Goal: Transaction & Acquisition: Purchase product/service

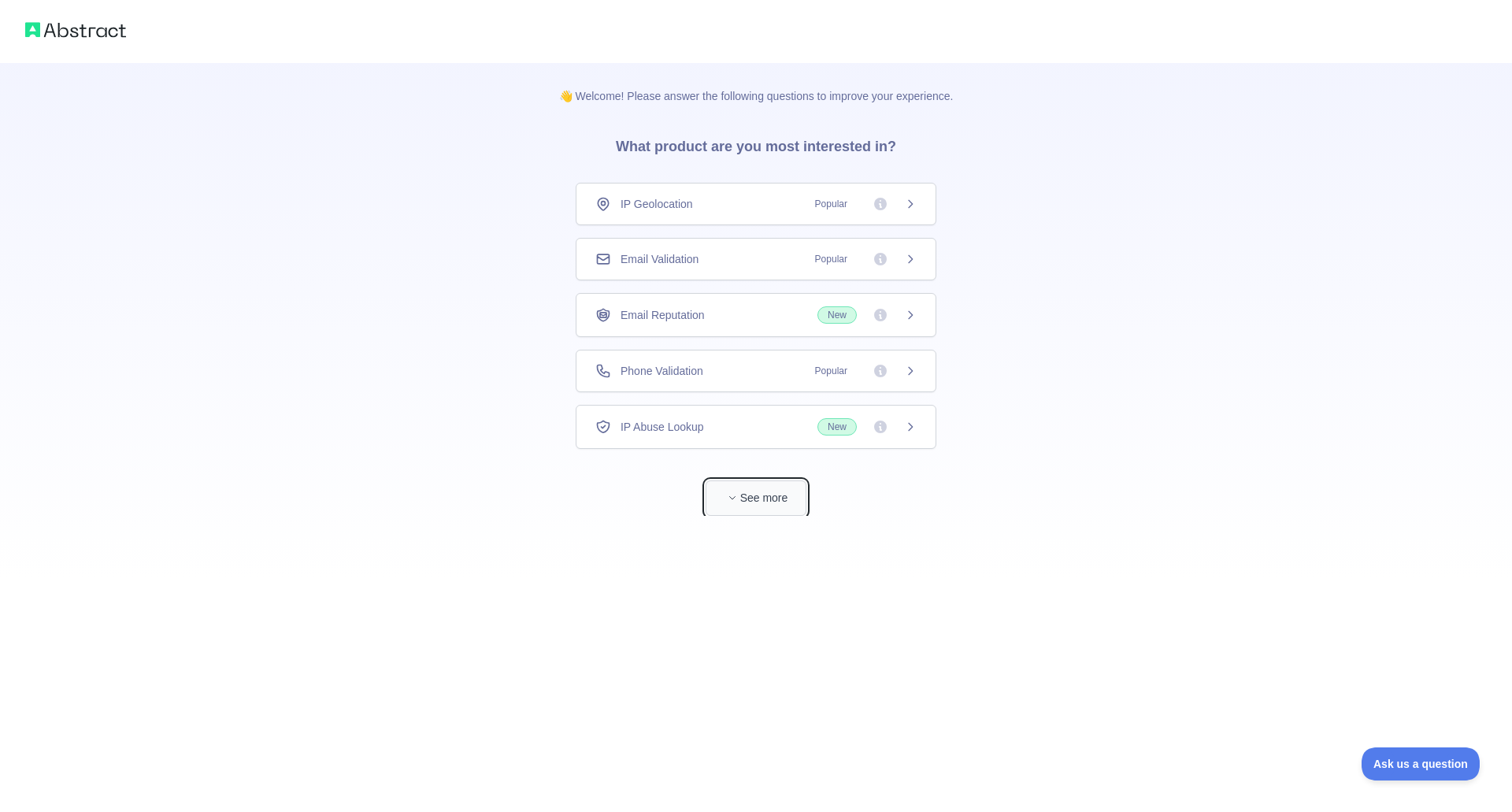
click at [778, 496] on button "See more" at bounding box center [756, 498] width 100 height 35
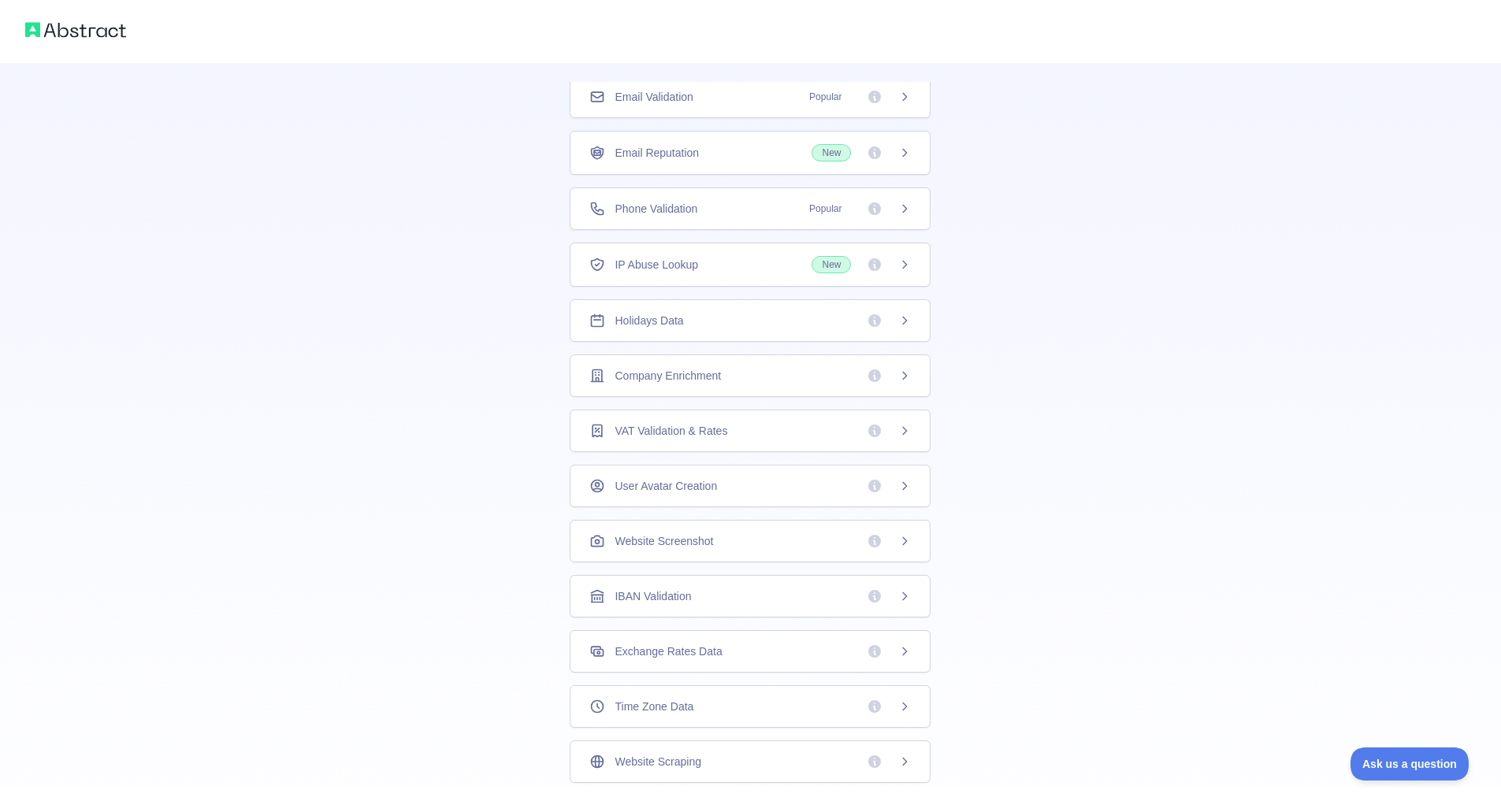
scroll to position [190, 0]
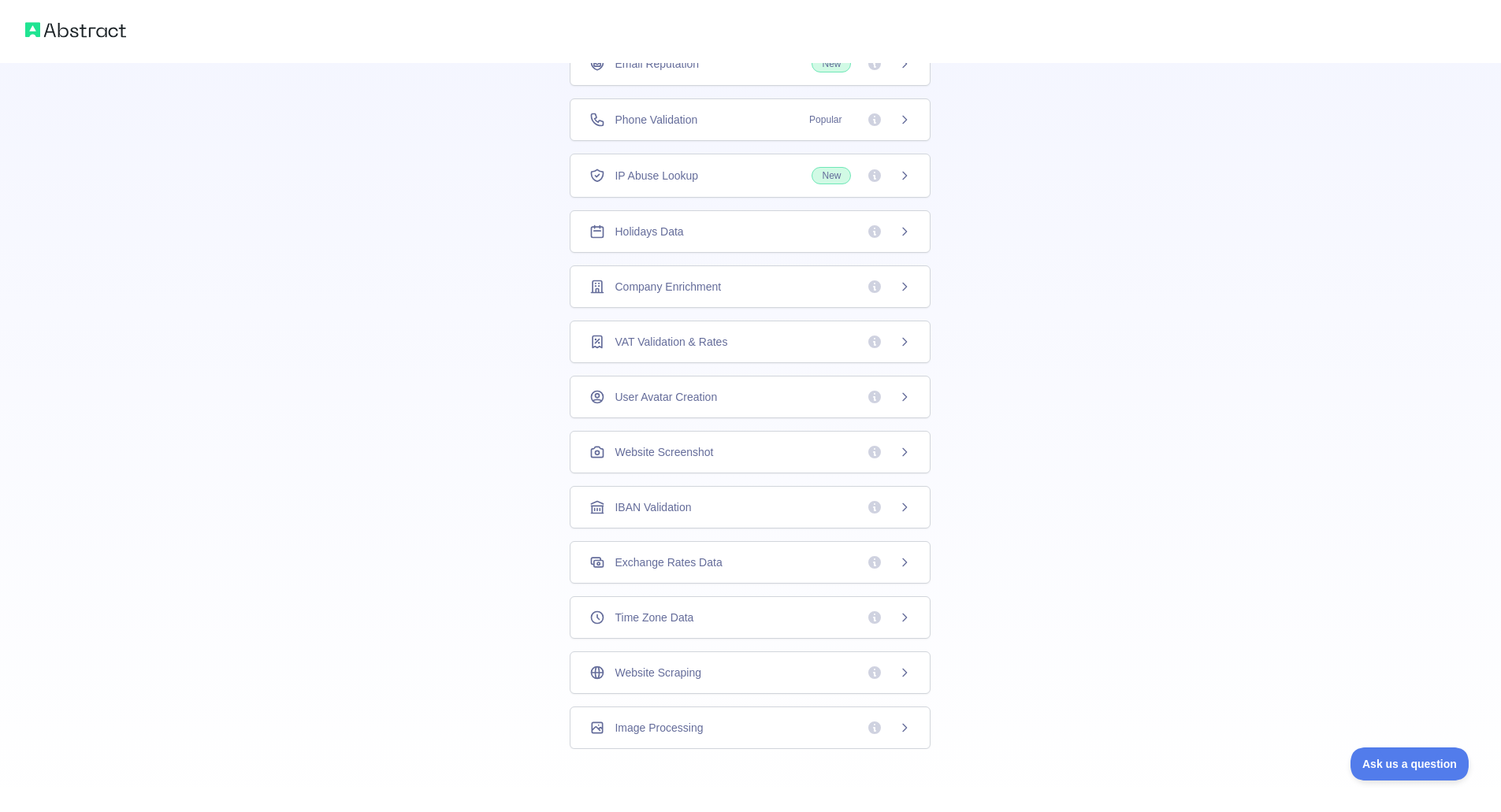
click at [674, 677] on span "Website Scraping" at bounding box center [657, 672] width 86 height 16
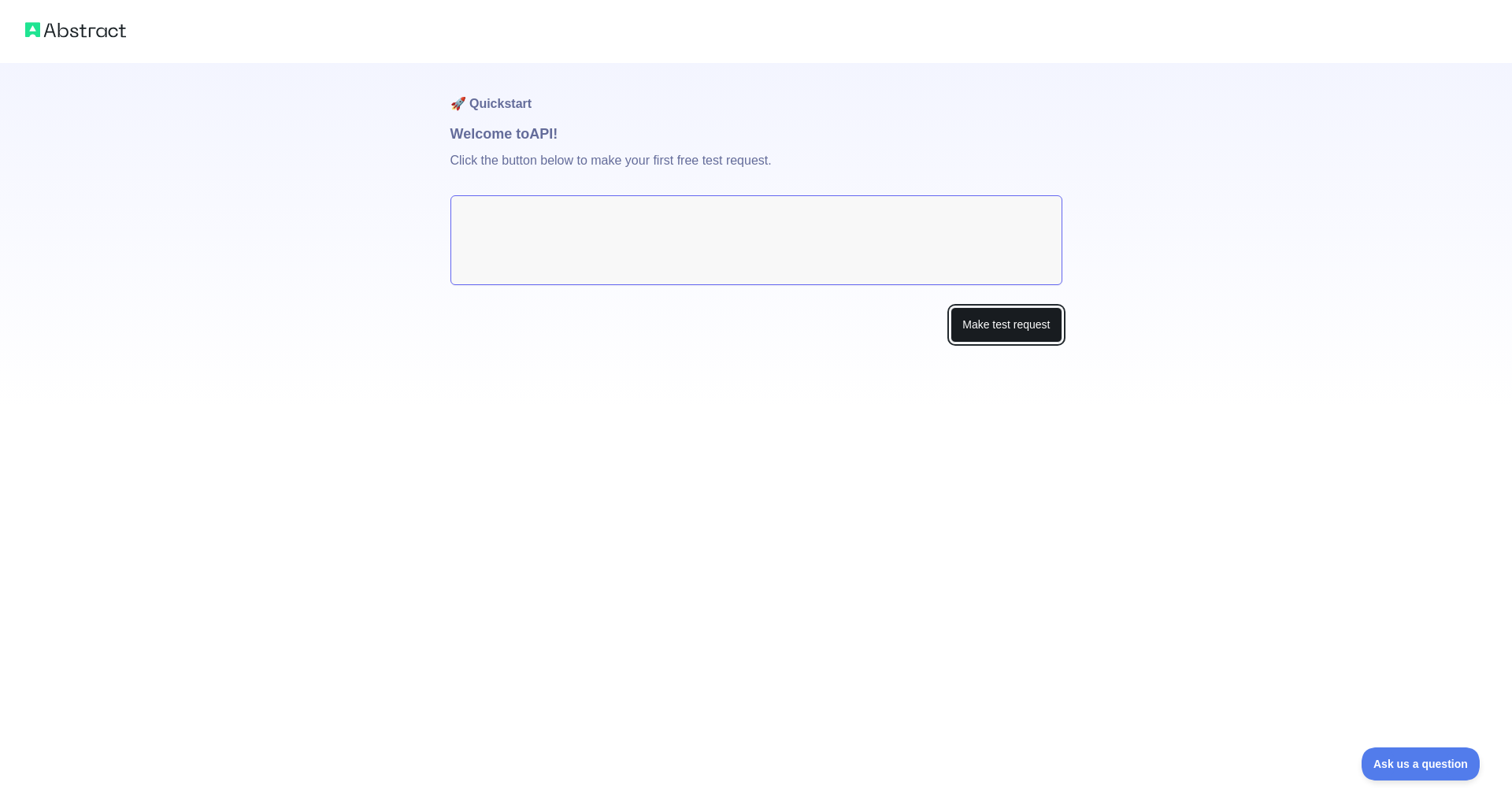
click at [1007, 322] on button "Make test request" at bounding box center [1006, 325] width 111 height 35
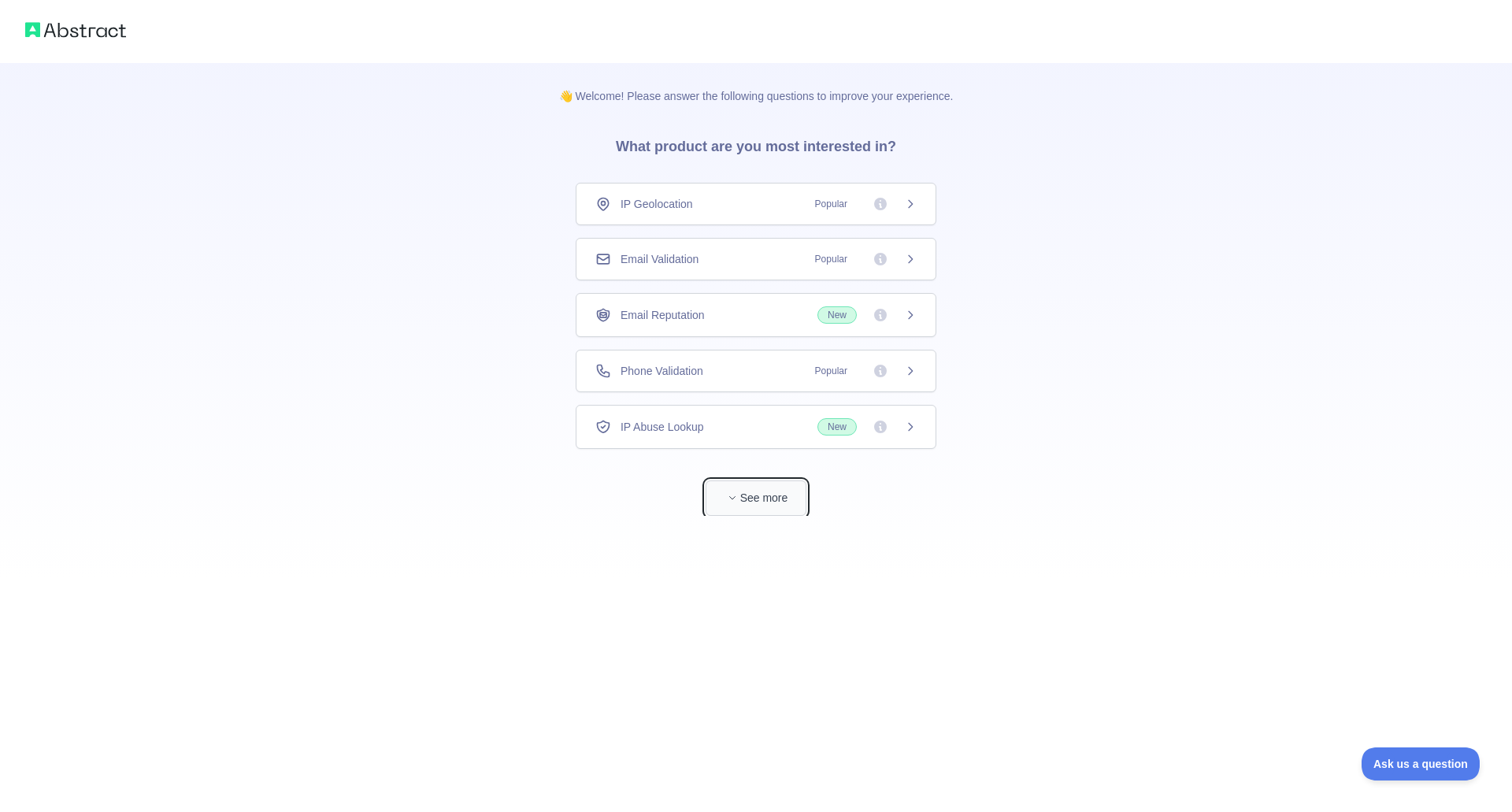
click at [771, 491] on button "See more" at bounding box center [756, 498] width 100 height 35
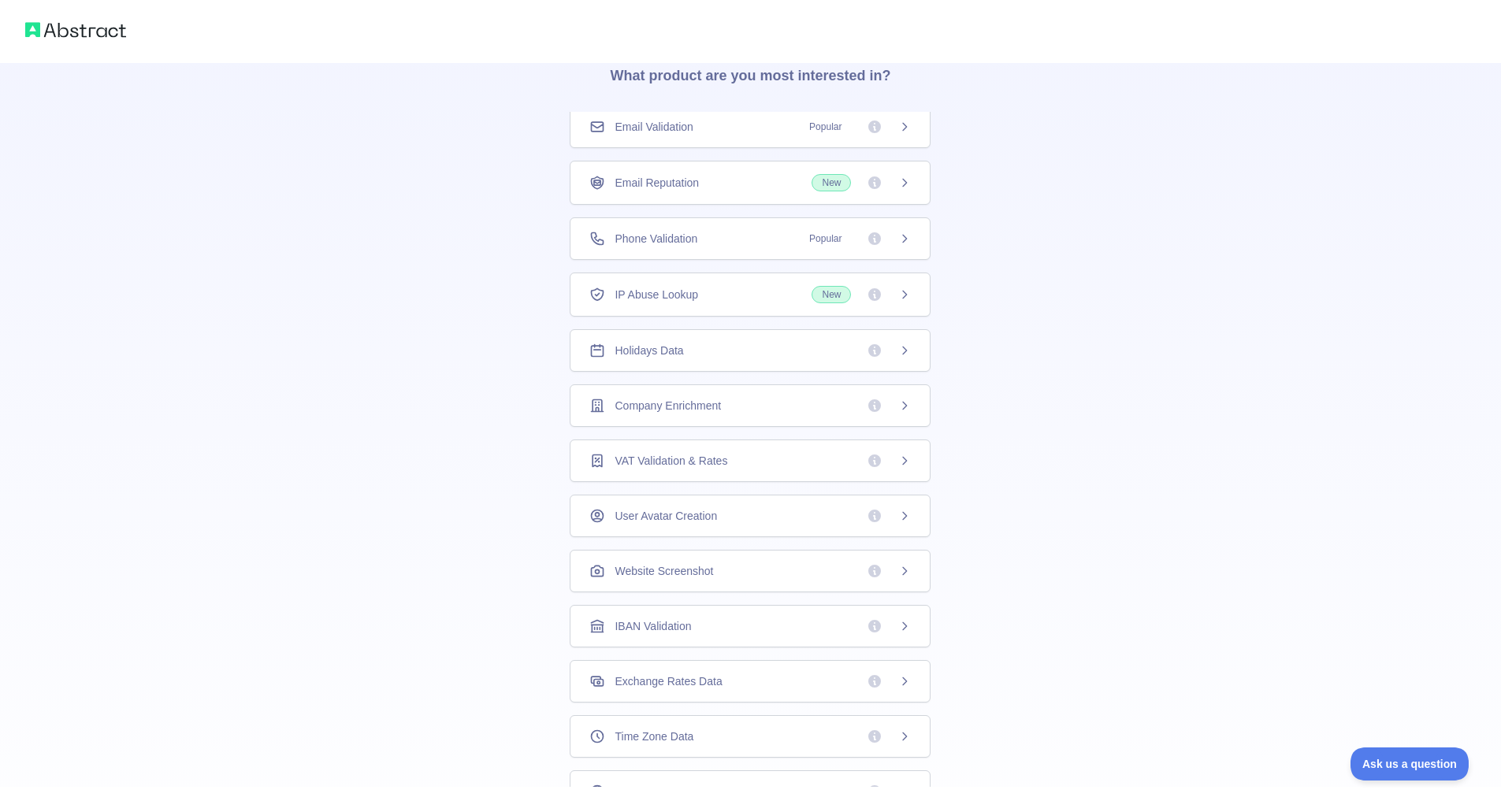
scroll to position [190, 0]
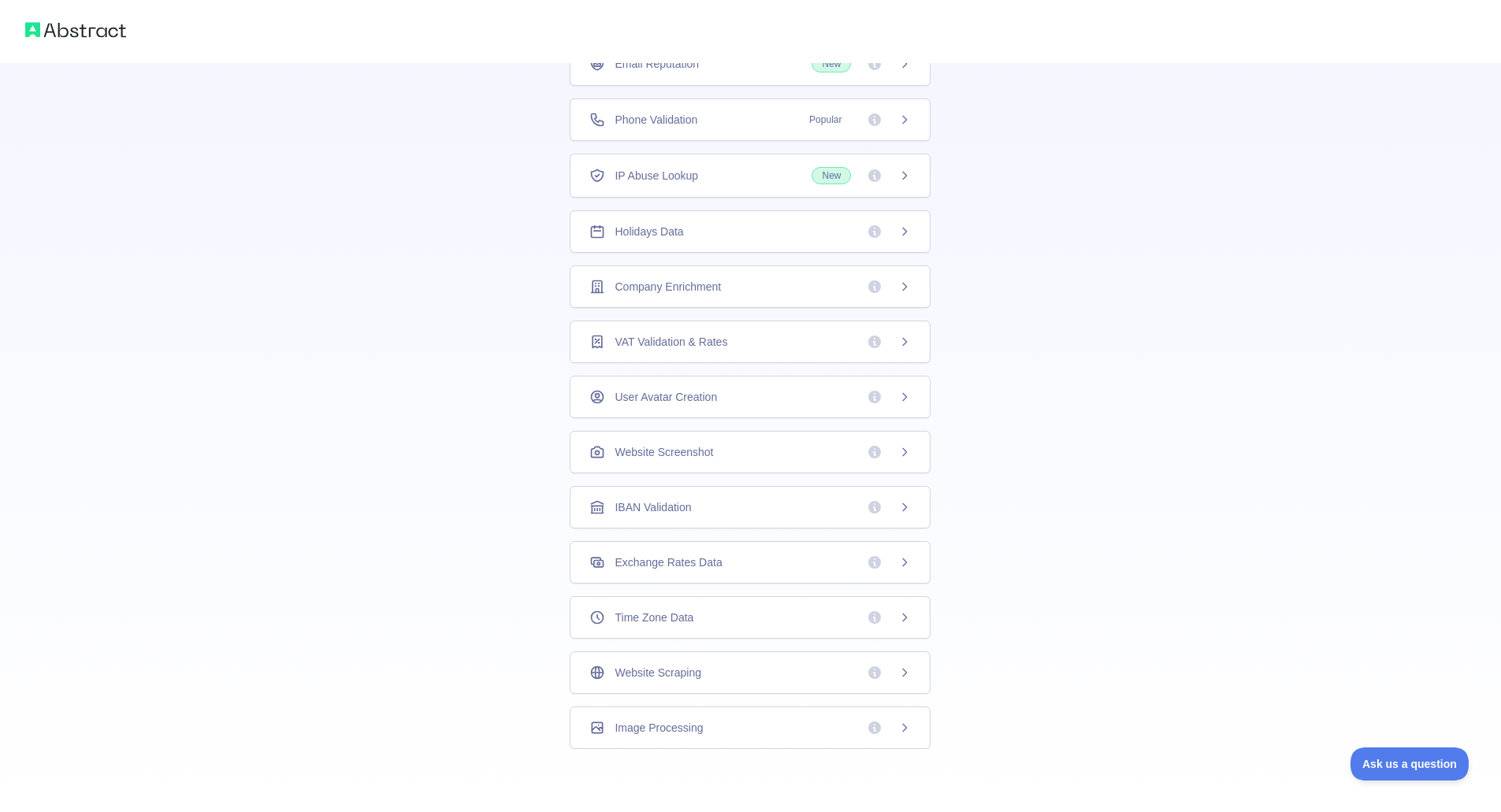
click at [667, 680] on span "Website Scraping" at bounding box center [657, 672] width 86 height 16
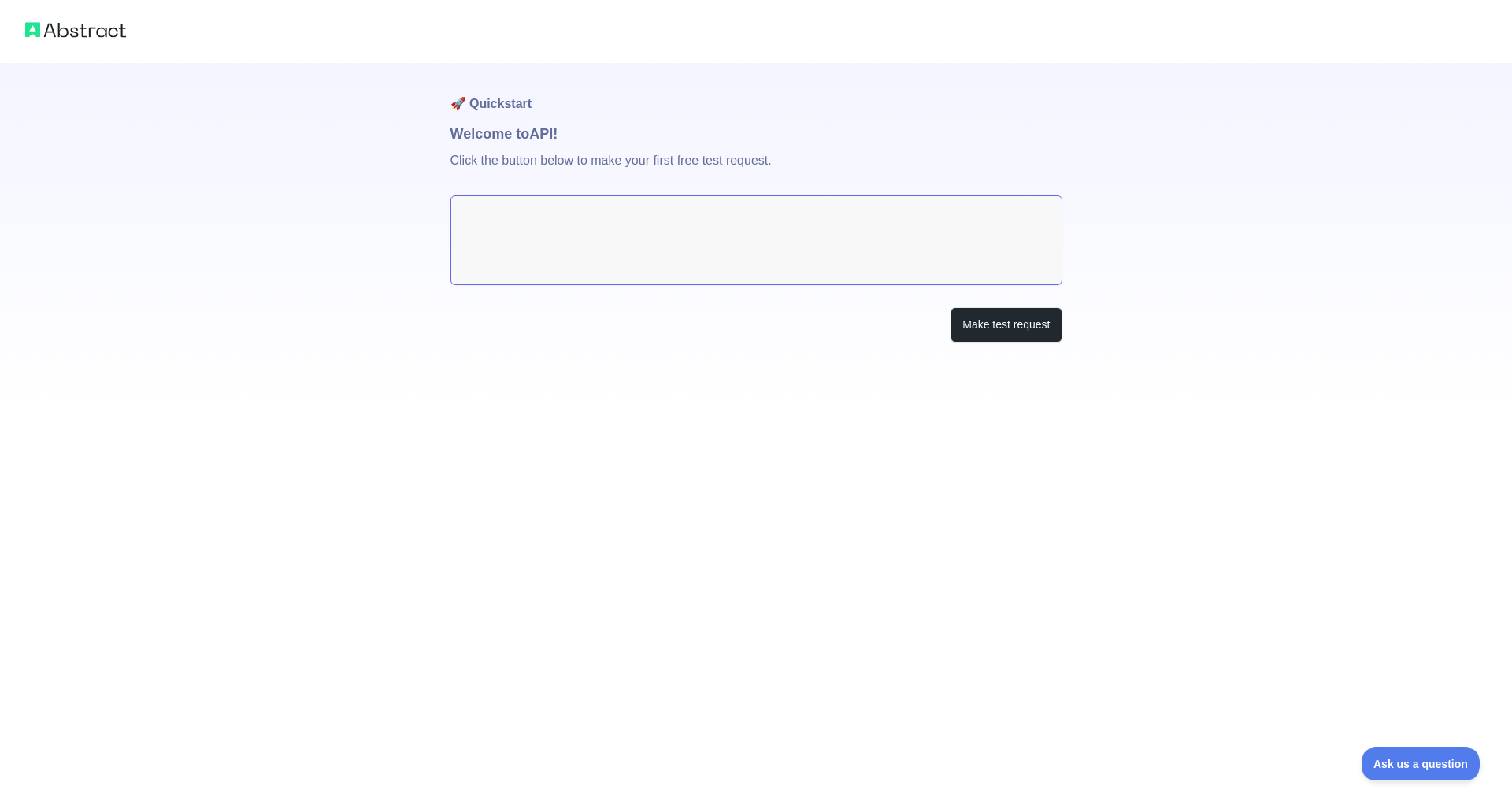
click at [576, 242] on textarea at bounding box center [756, 239] width 612 height 90
click at [566, 217] on textarea at bounding box center [756, 239] width 612 height 90
click at [492, 155] on p "Click the button below to make your first free test request." at bounding box center [756, 170] width 612 height 50
click at [510, 225] on textarea at bounding box center [756, 239] width 612 height 90
click at [1021, 330] on button "Make test request" at bounding box center [1006, 325] width 111 height 35
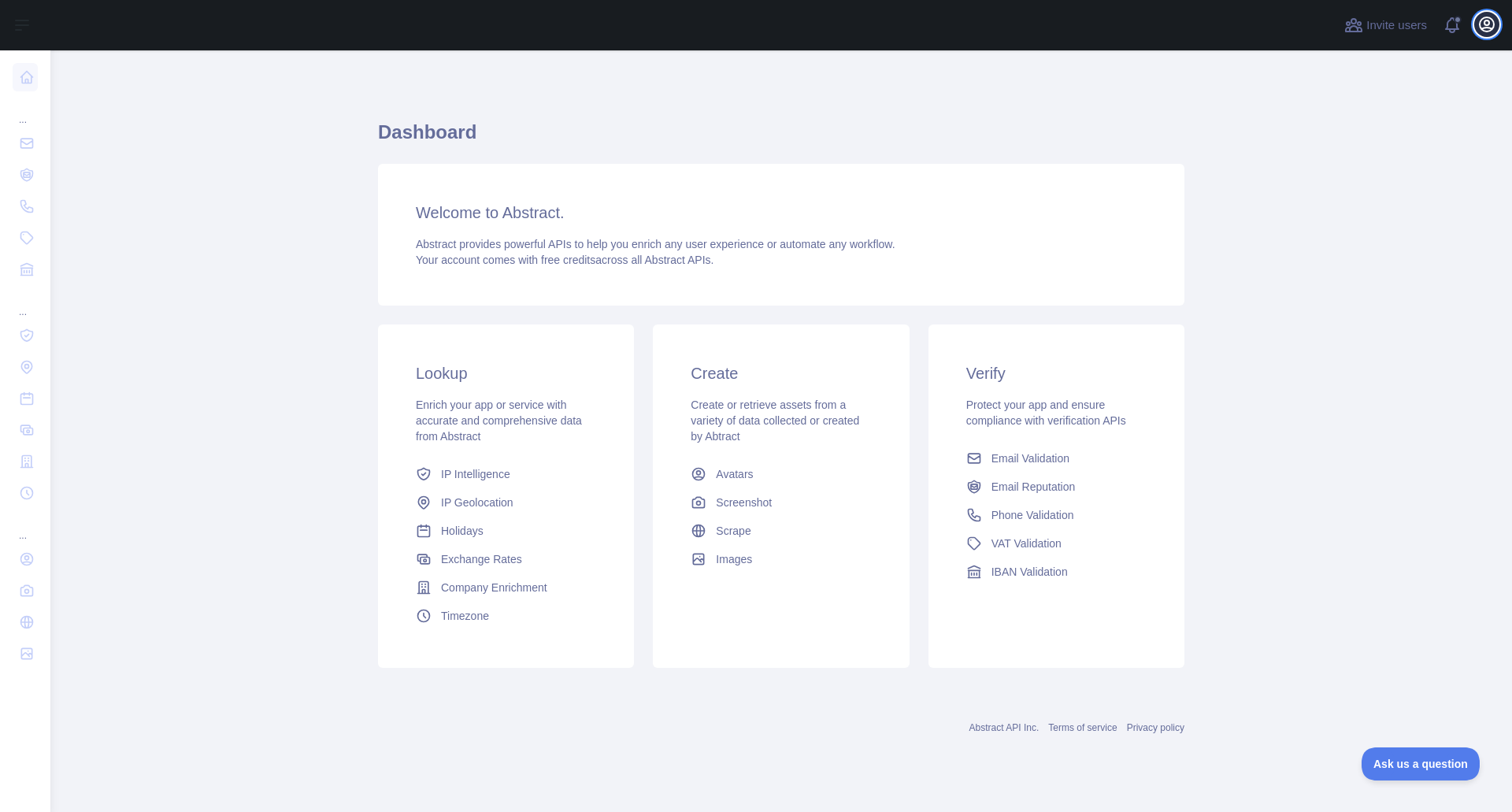
click at [1485, 28] on icon "button" at bounding box center [1486, 24] width 14 height 14
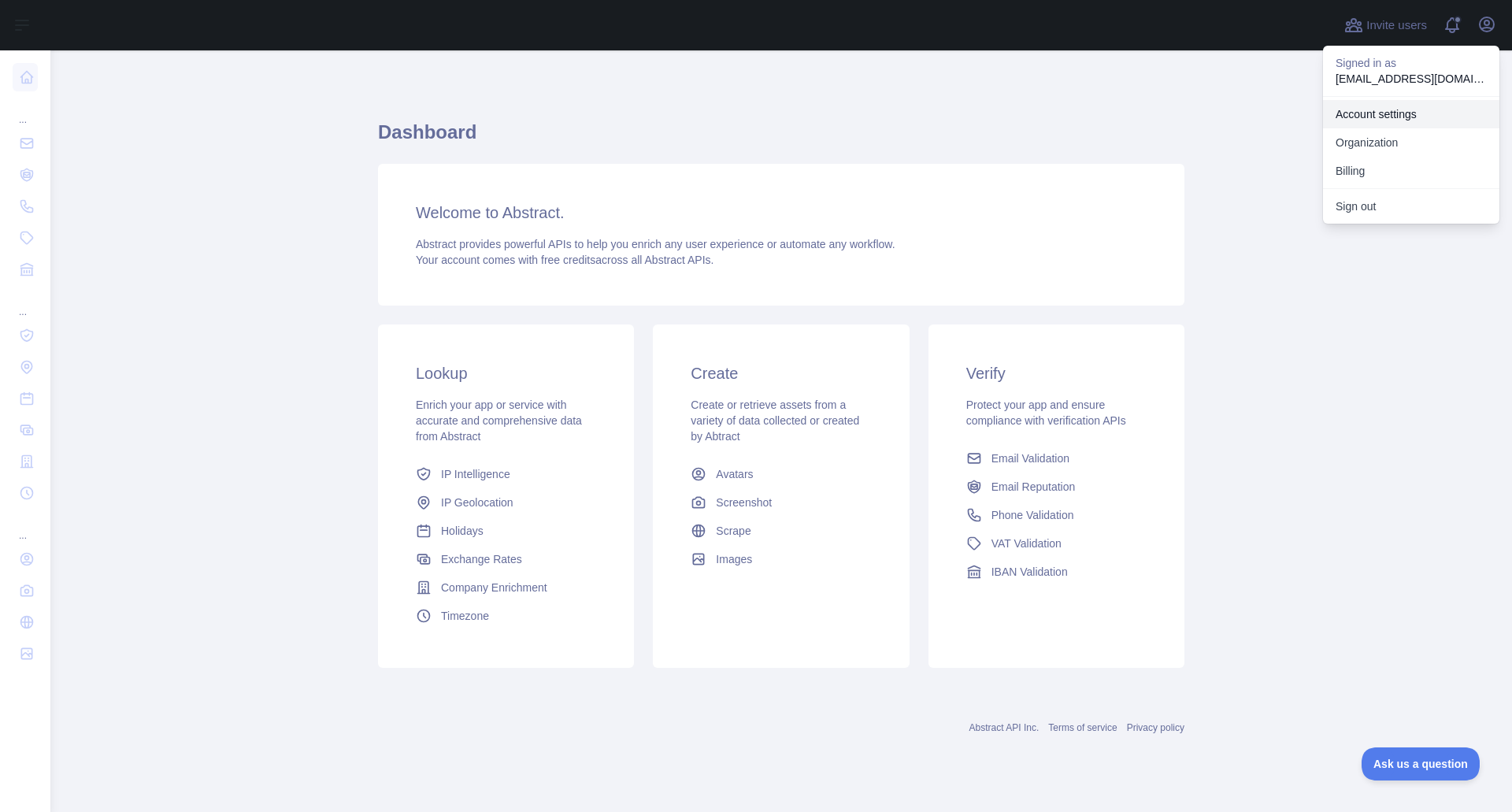
click at [1356, 112] on link "Account settings" at bounding box center [1411, 115] width 177 height 28
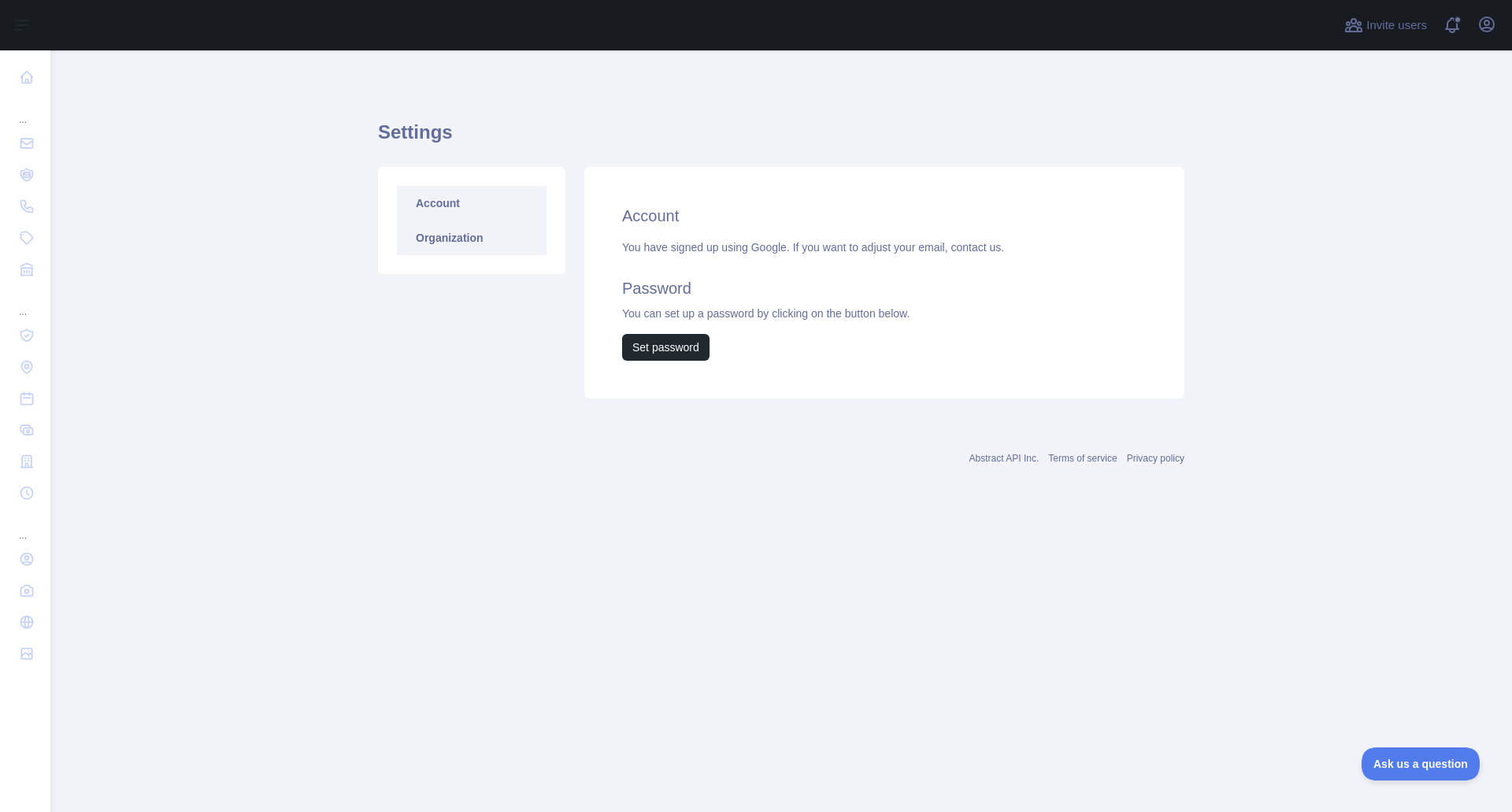
click at [428, 241] on link "Organization" at bounding box center [471, 237] width 150 height 34
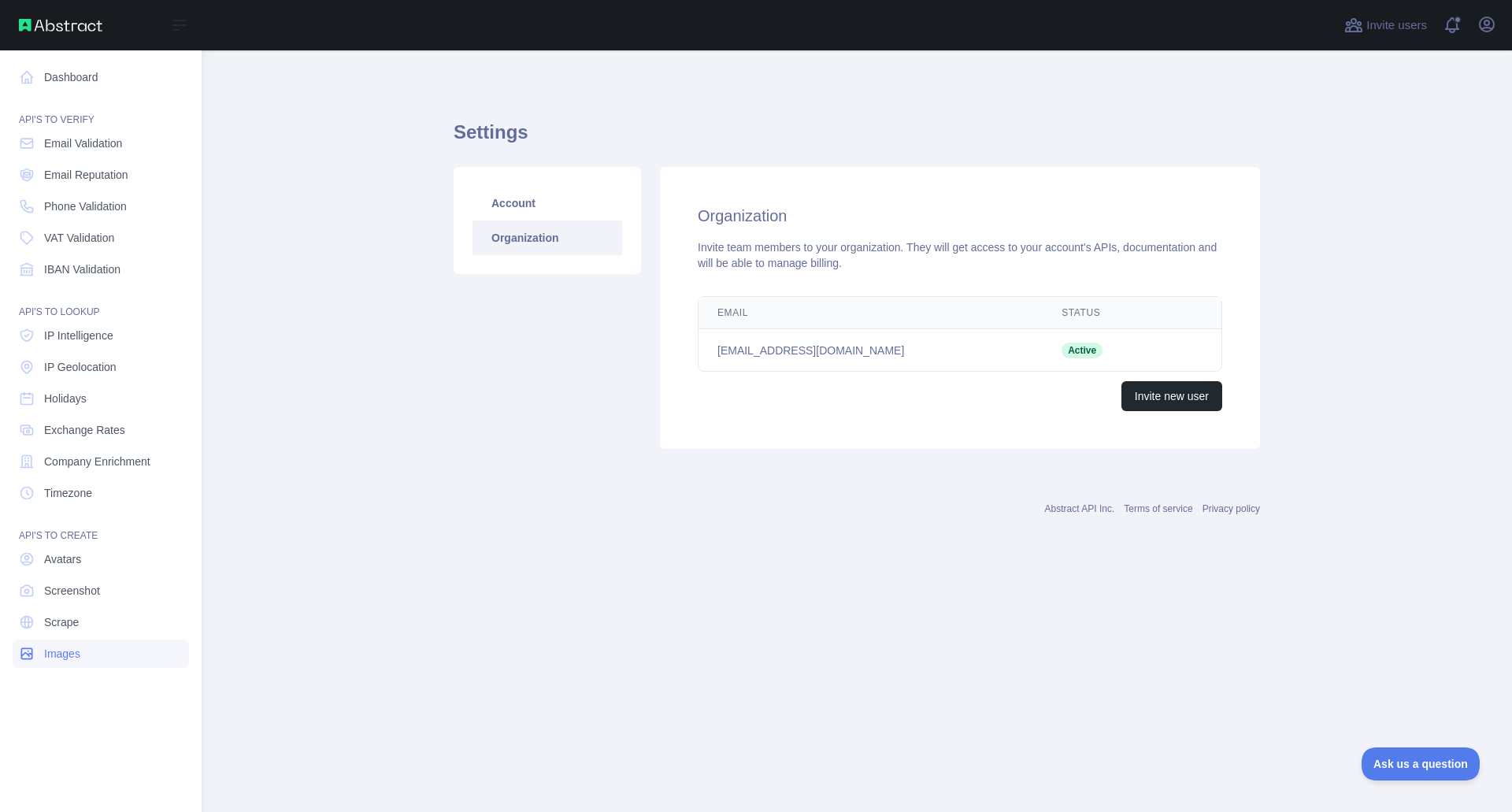
click at [65, 657] on span "Images" at bounding box center [62, 654] width 36 height 16
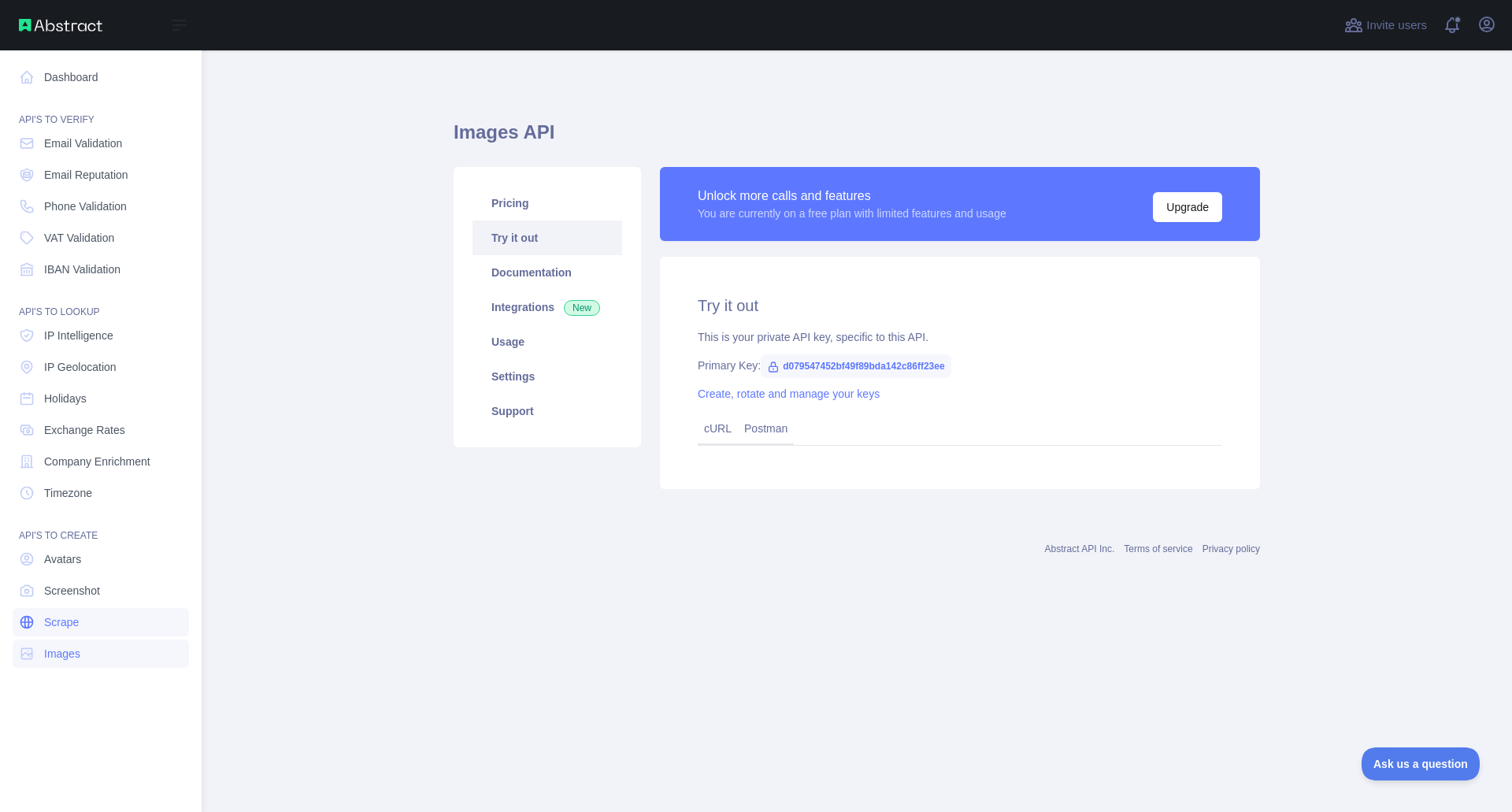
click at [69, 629] on span "Scrape" at bounding box center [61, 622] width 34 height 16
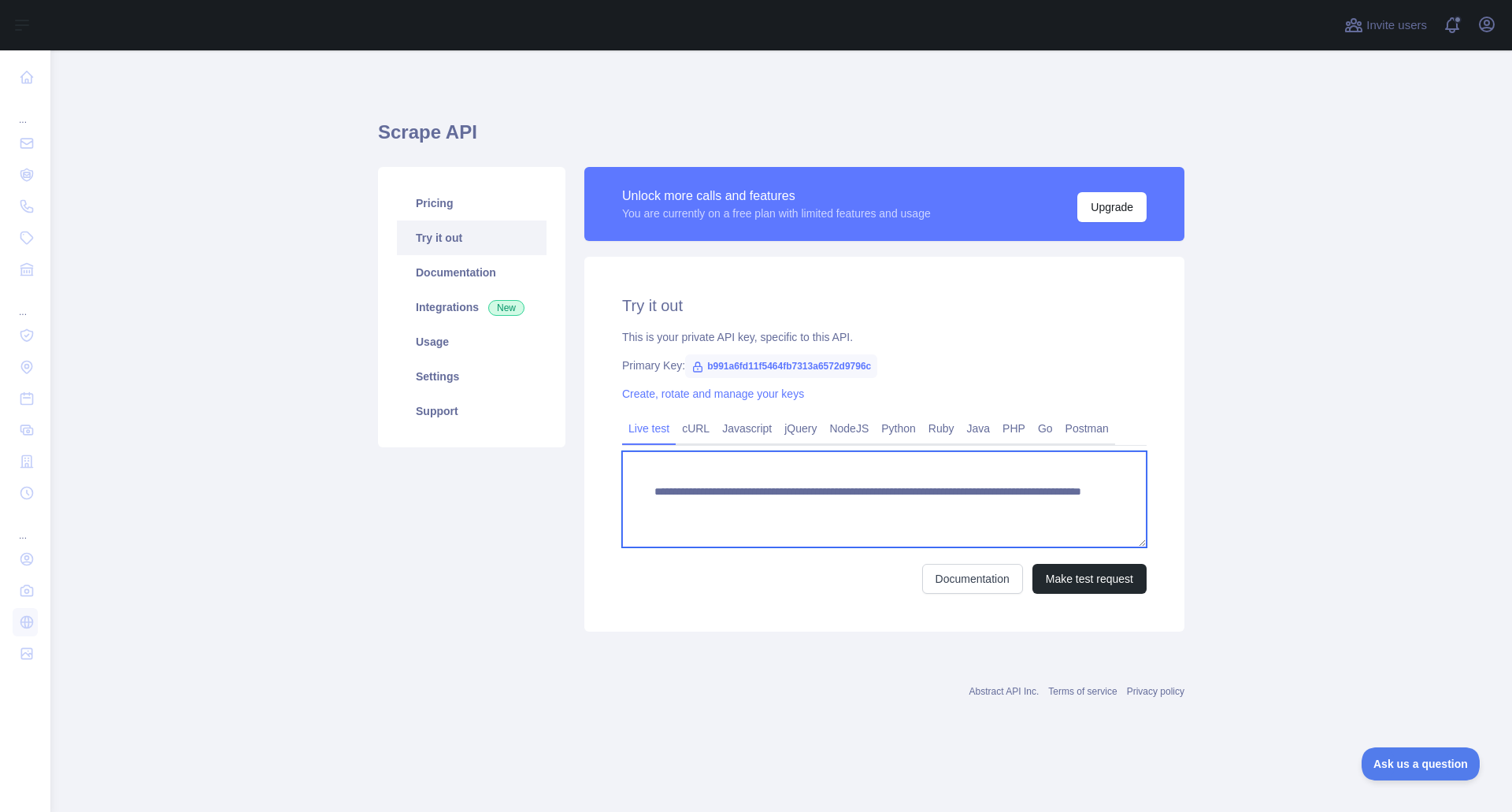
drag, startPoint x: 1038, startPoint y: 510, endPoint x: 634, endPoint y: 486, distance: 404.7
click at [634, 486] on textarea "**********" at bounding box center [884, 499] width 525 height 96
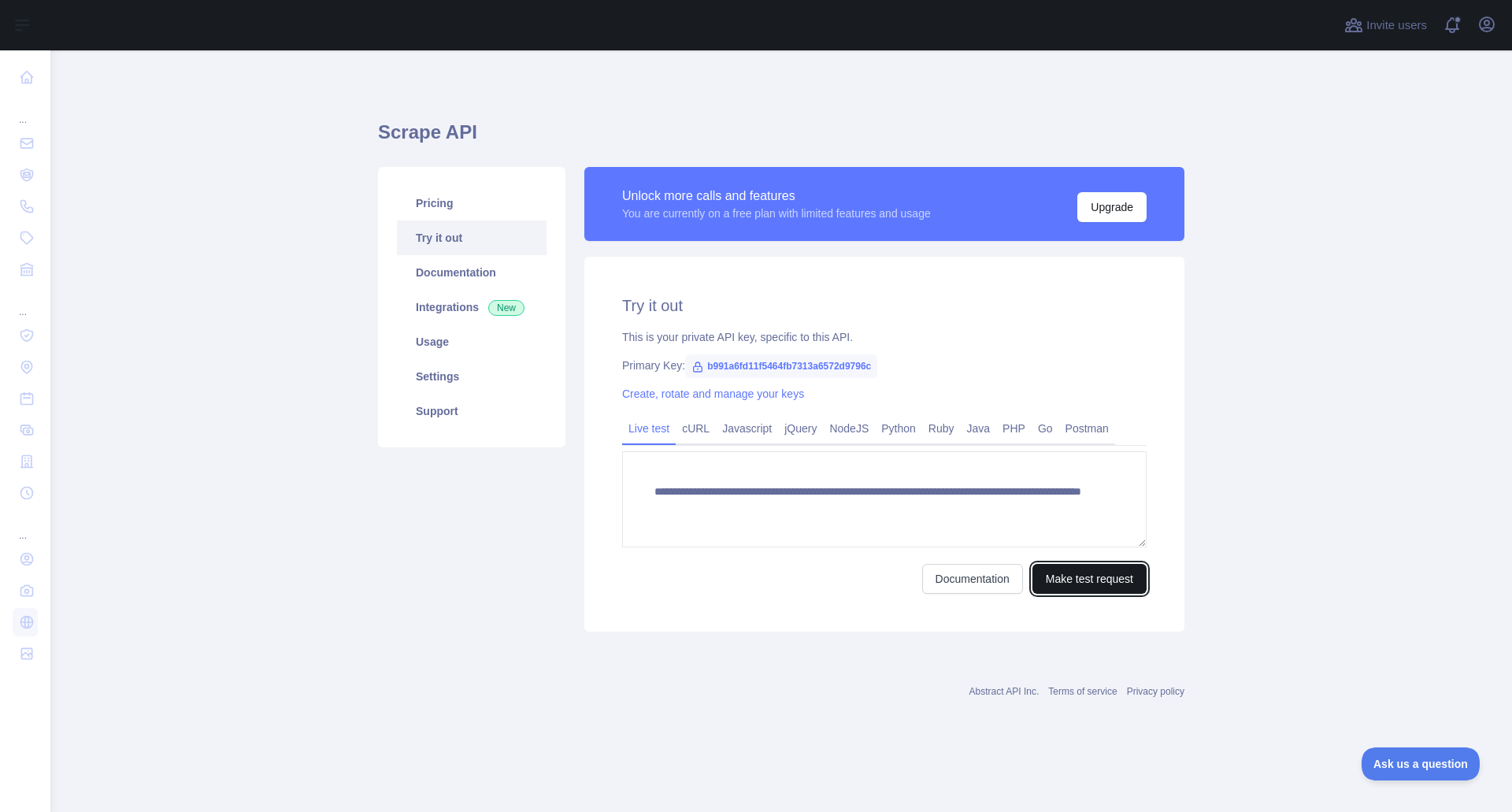
click at [1069, 579] on button "Make test request" at bounding box center [1089, 579] width 114 height 30
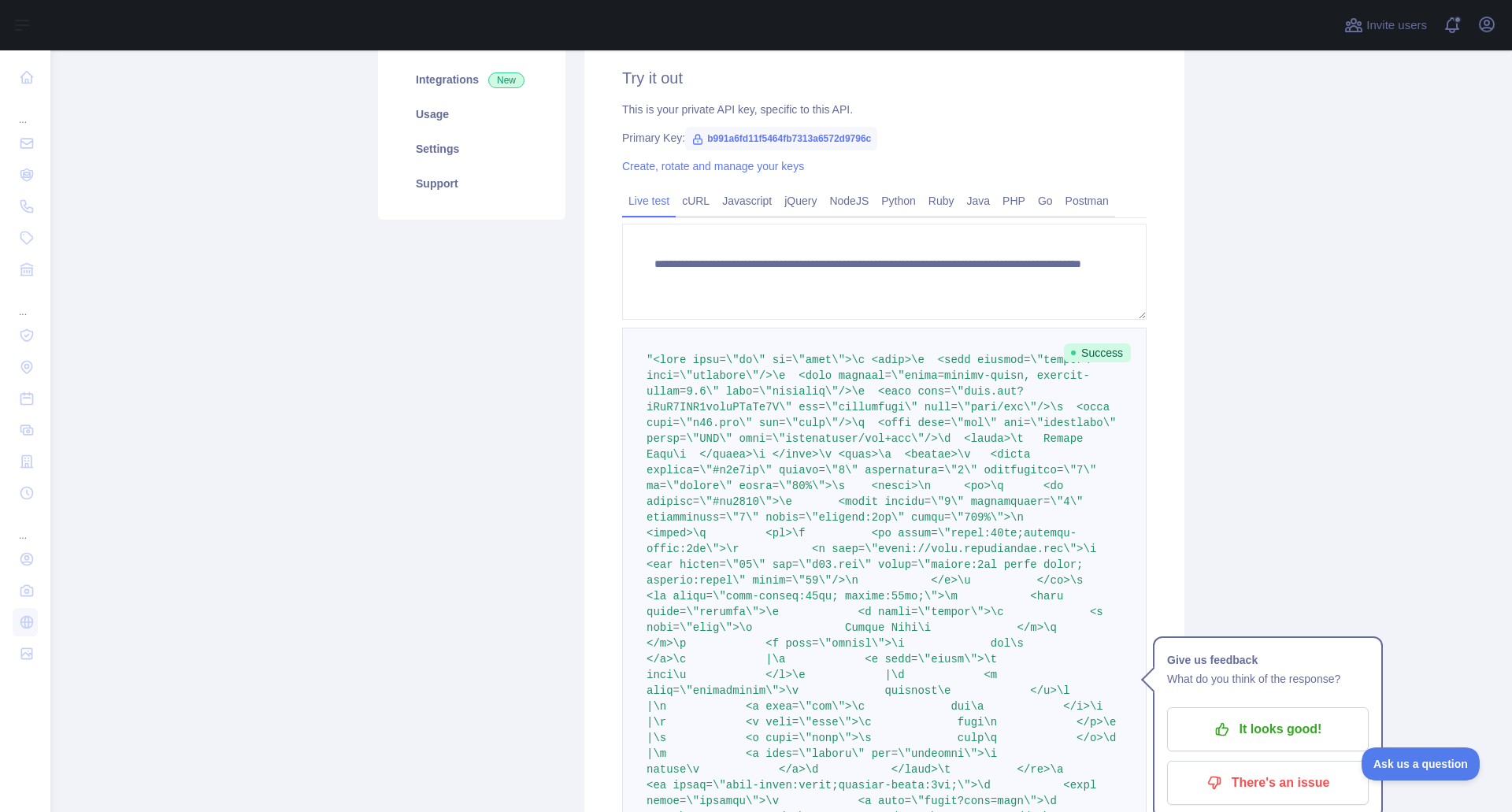
scroll to position [236, 0]
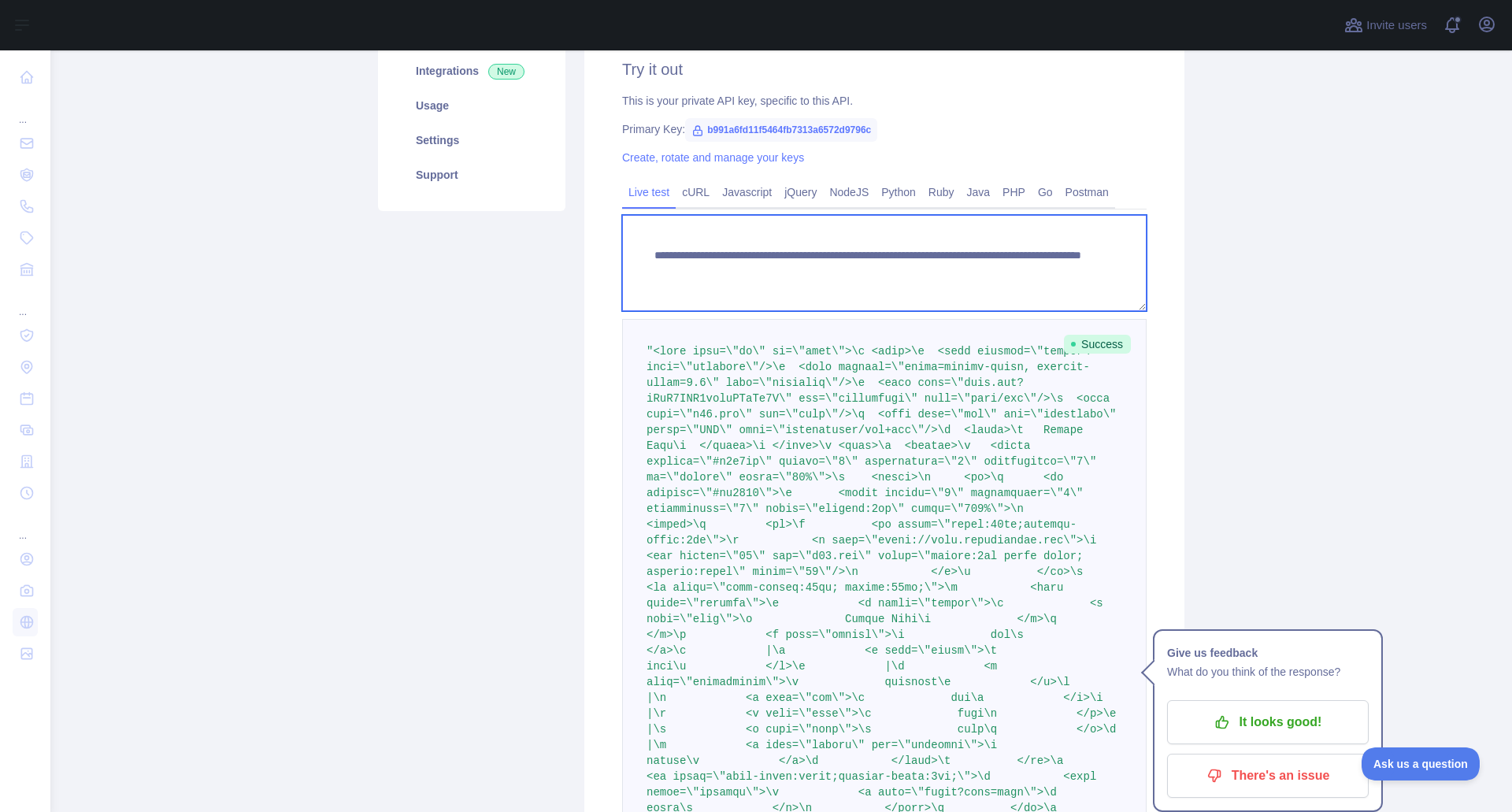
click at [782, 260] on textarea "**********" at bounding box center [884, 263] width 525 height 96
drag, startPoint x: 1055, startPoint y: 274, endPoint x: 905, endPoint y: 286, distance: 150.5
click at [905, 286] on textarea "**********" at bounding box center [884, 263] width 525 height 96
paste textarea "**********"
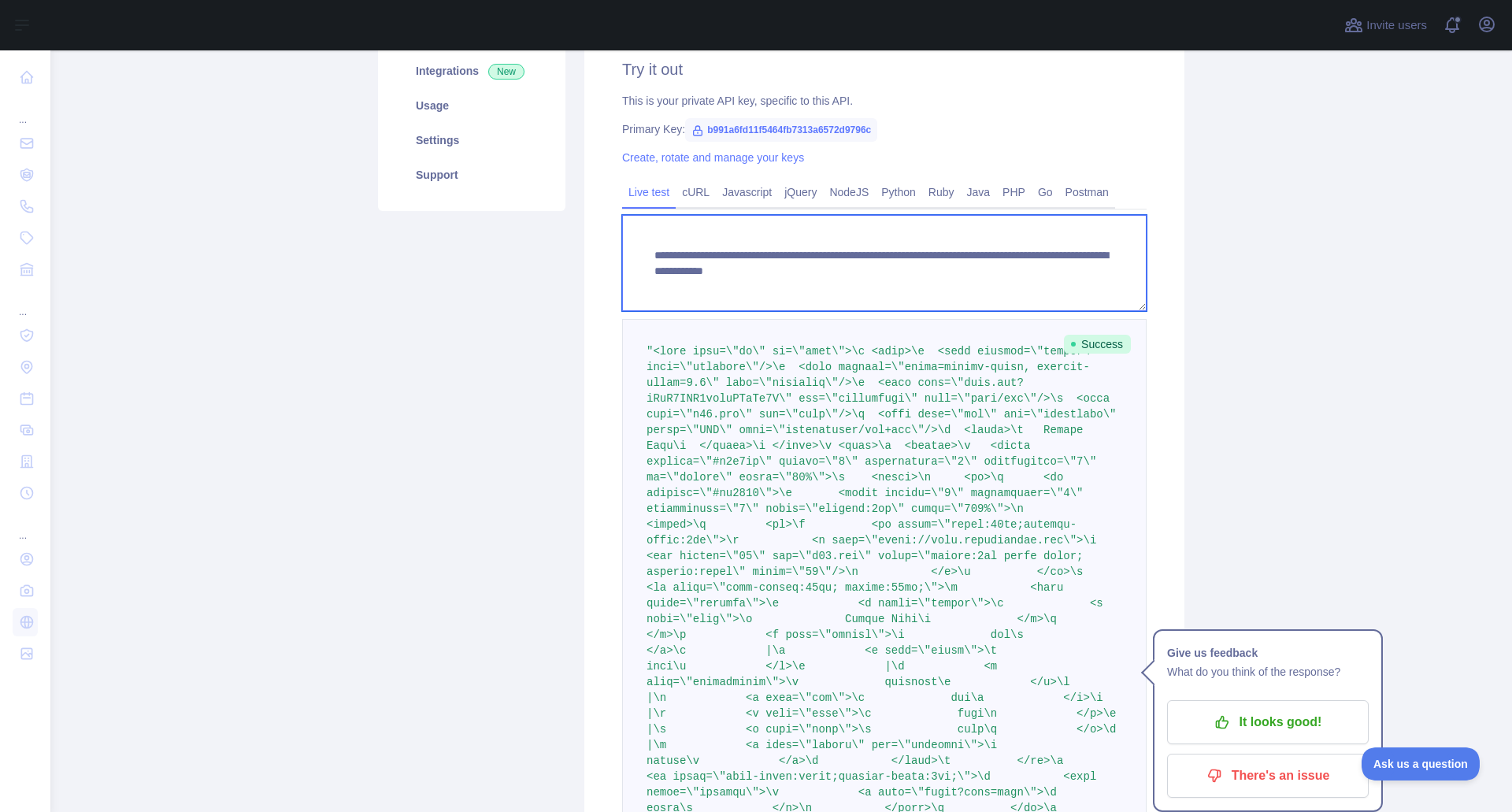
type textarea "**********"
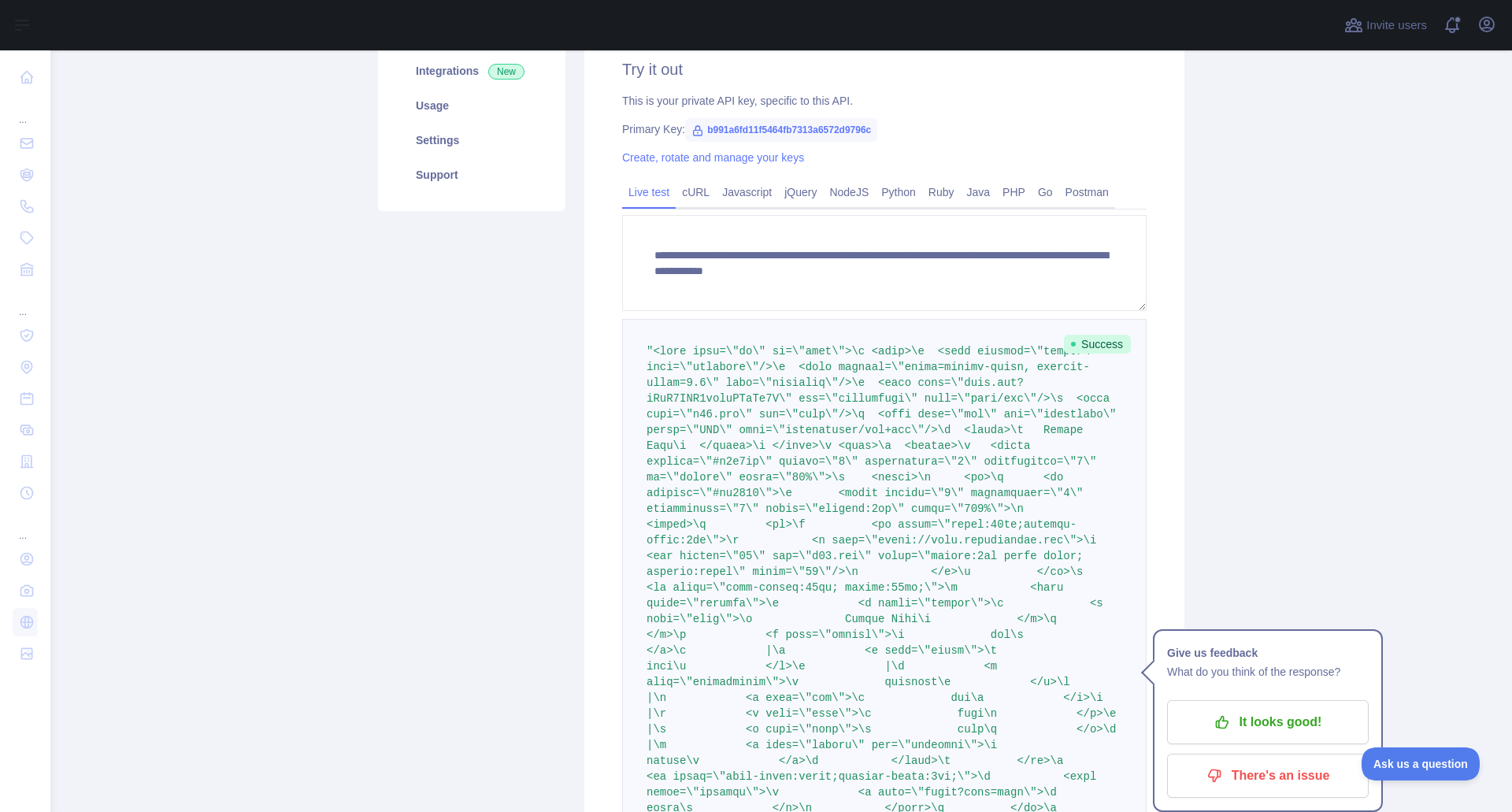
click at [1242, 527] on main "**********" at bounding box center [781, 431] width 1461 height 762
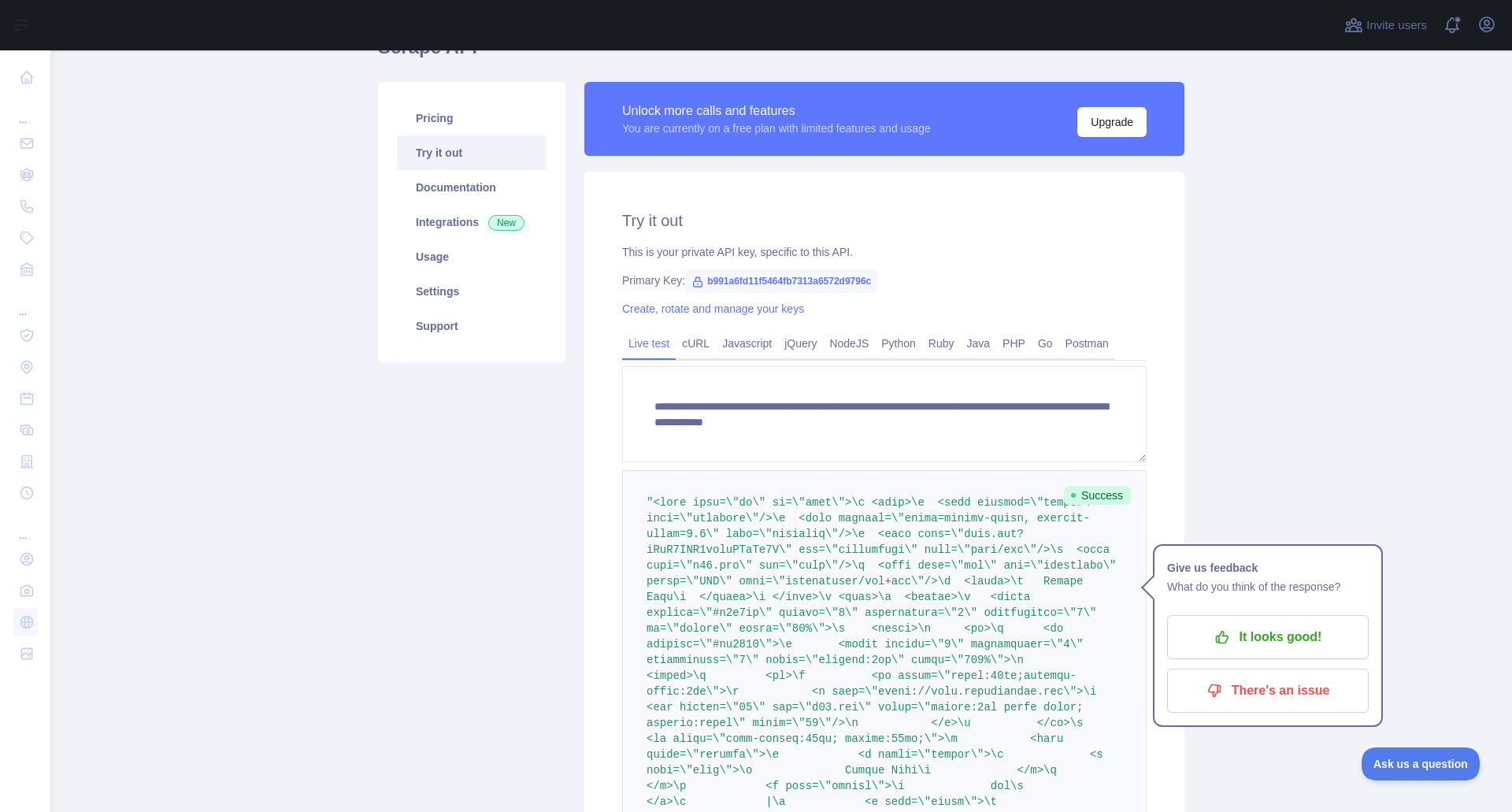
scroll to position [0, 0]
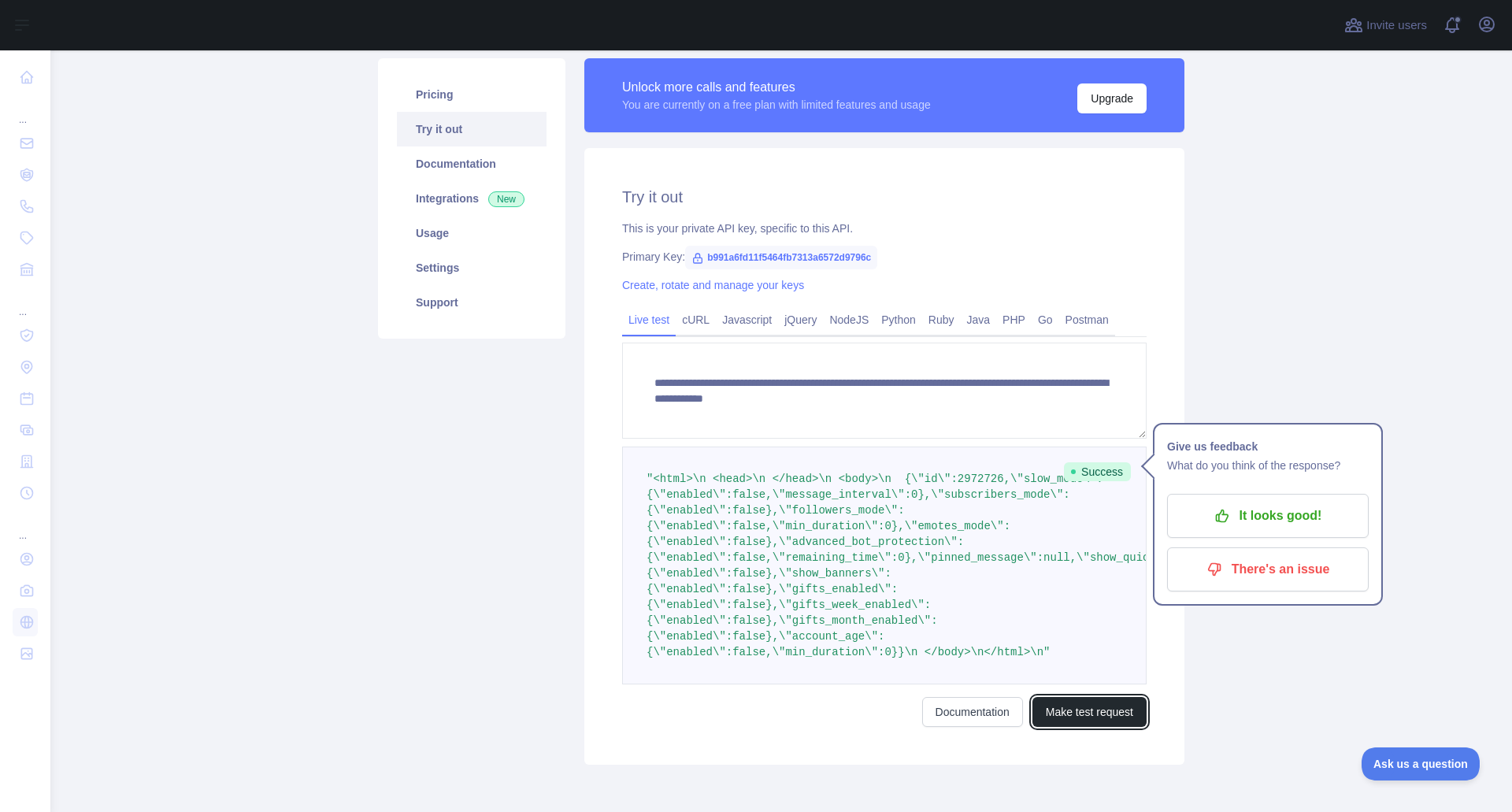
scroll to position [17, 0]
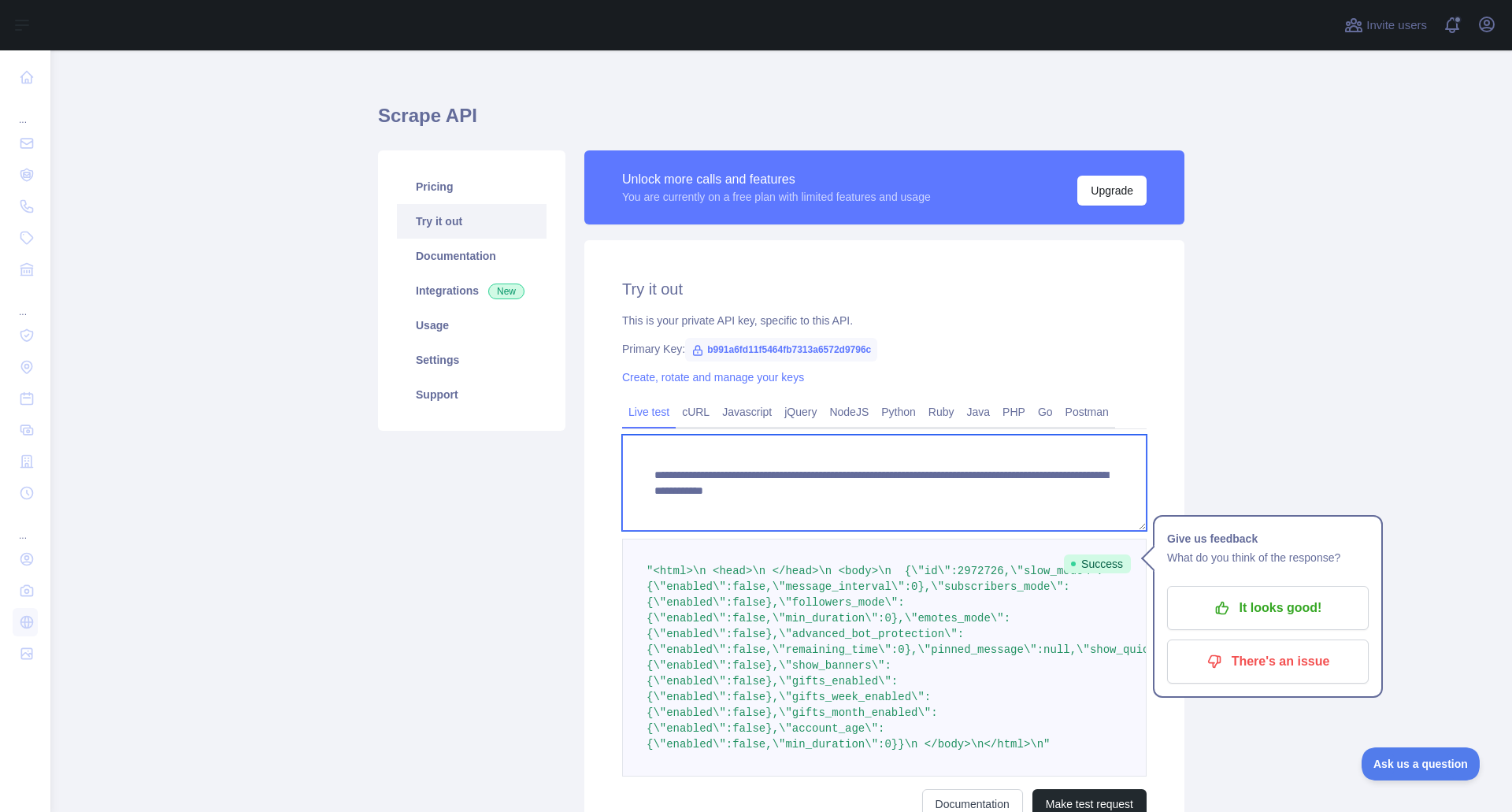
click at [807, 475] on textarea "**********" at bounding box center [884, 482] width 525 height 96
click at [722, 503] on textarea "**********" at bounding box center [884, 482] width 525 height 96
drag, startPoint x: 646, startPoint y: 459, endPoint x: 812, endPoint y: 460, distance: 166.0
click at [812, 460] on textarea "**********" at bounding box center [884, 482] width 525 height 96
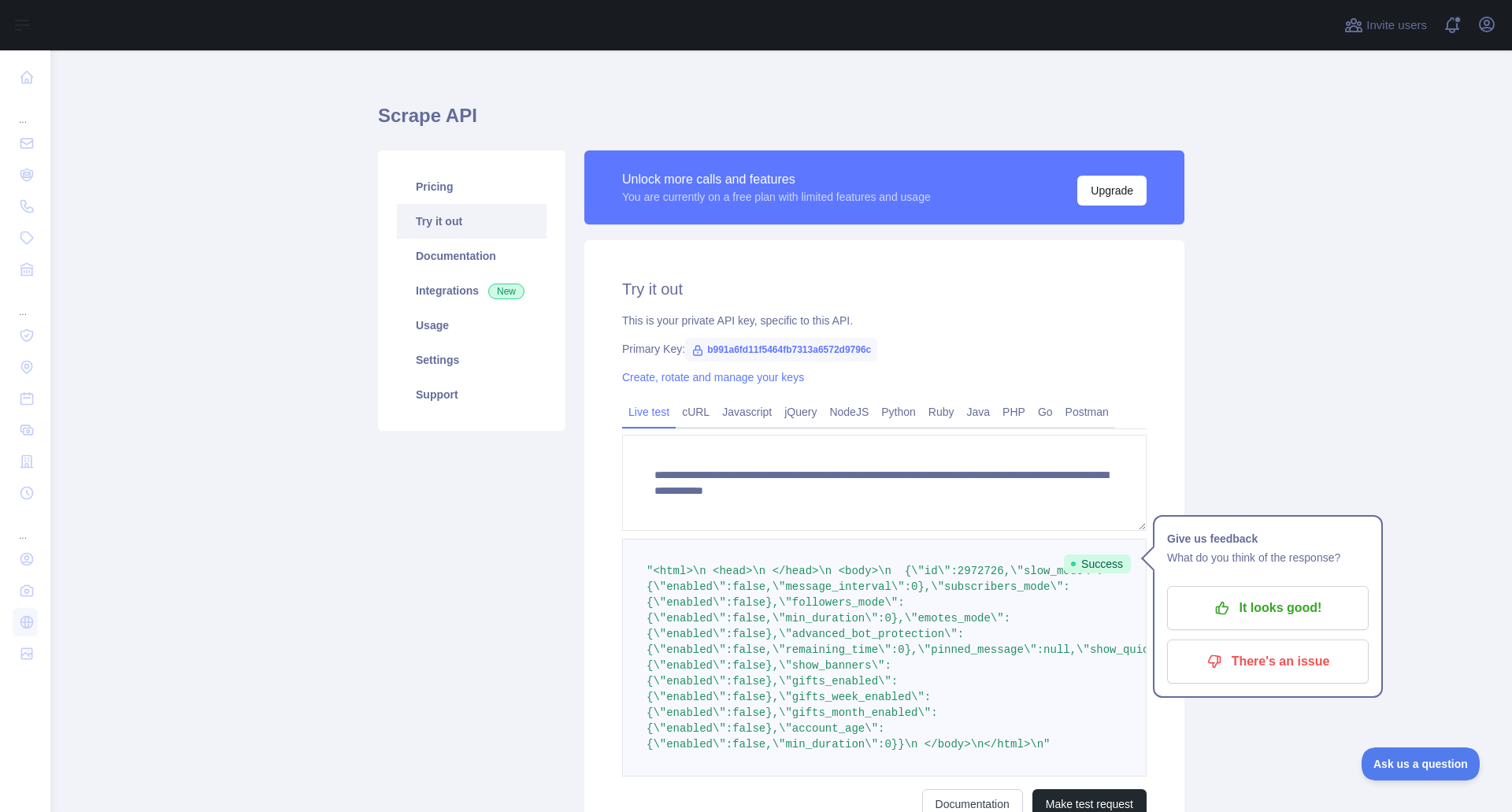
click at [413, 528] on div "Pricing Try it out Documentation Integrations New Usage Settings Support" at bounding box center [471, 504] width 207 height 707
click at [481, 521] on div "Pricing Try it out Documentation Integrations New Usage Settings Support" at bounding box center [471, 504] width 207 height 707
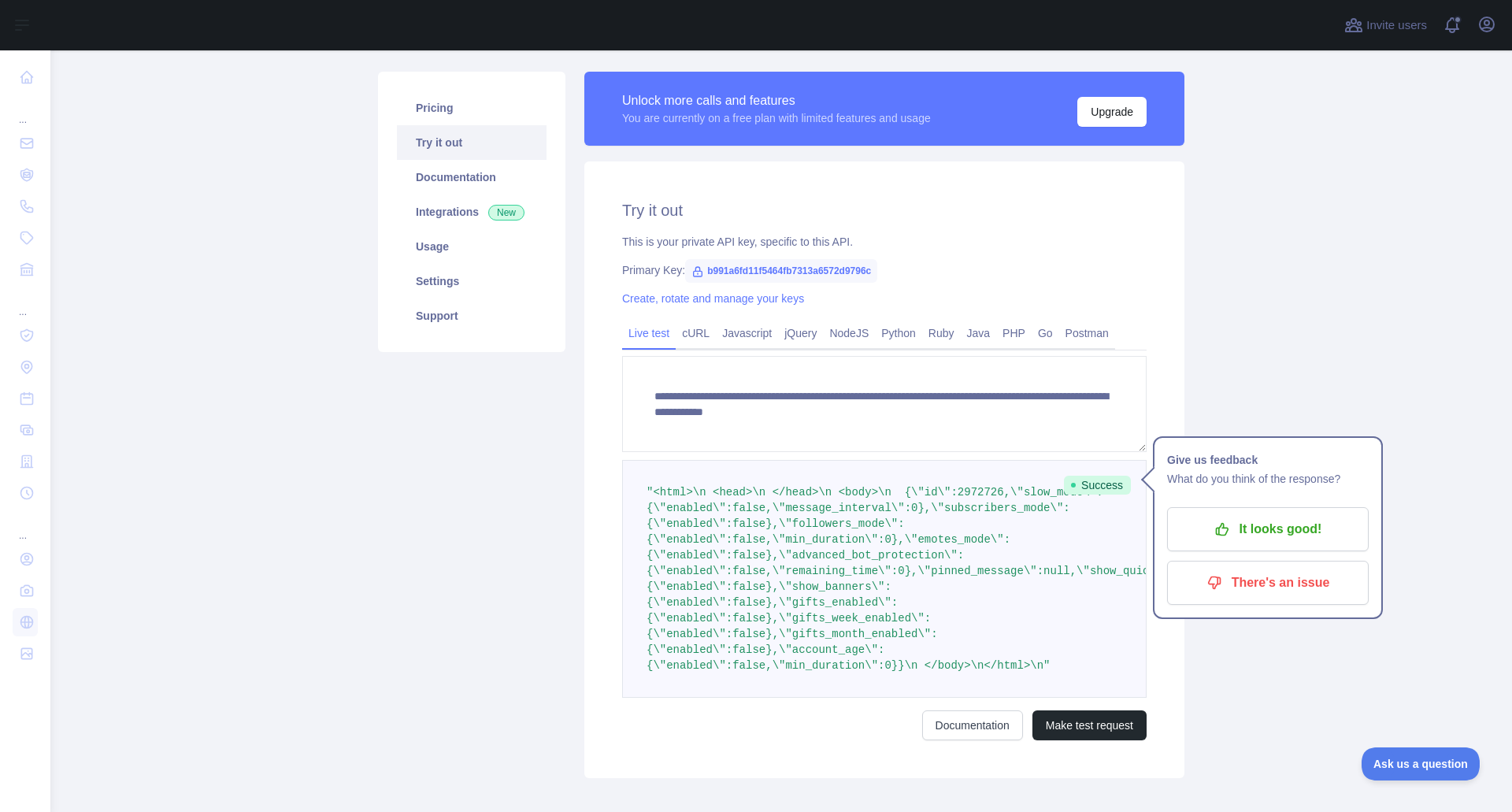
click at [776, 649] on pre ""<html>\n <head>\n </head>\n <body>\n {\"id\":2972726,\"slow_mode\":{\"enabled\…" at bounding box center [884, 579] width 525 height 238
click at [742, 593] on span ""<html>\n <head>\n </head>\n <body>\n {\"id\":2972726,\"slow_mode\":{\"enabled\…" at bounding box center [935, 579] width 576 height 186
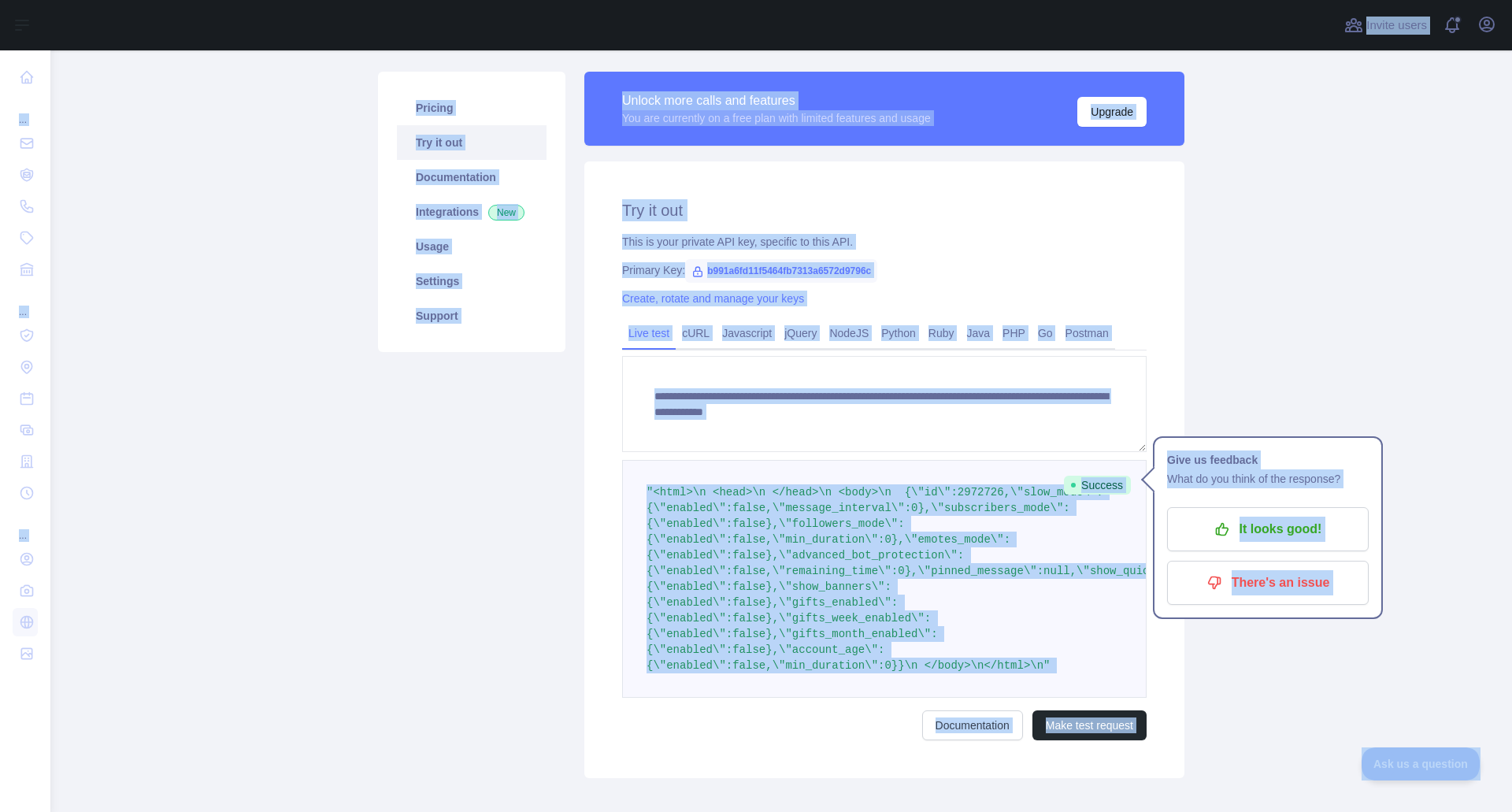
click at [817, 618] on span ""<html>\n <head>\n </head>\n <body>\n {\"id\":2972726,\"slow_mode\":{\"enabled\…" at bounding box center [935, 579] width 576 height 186
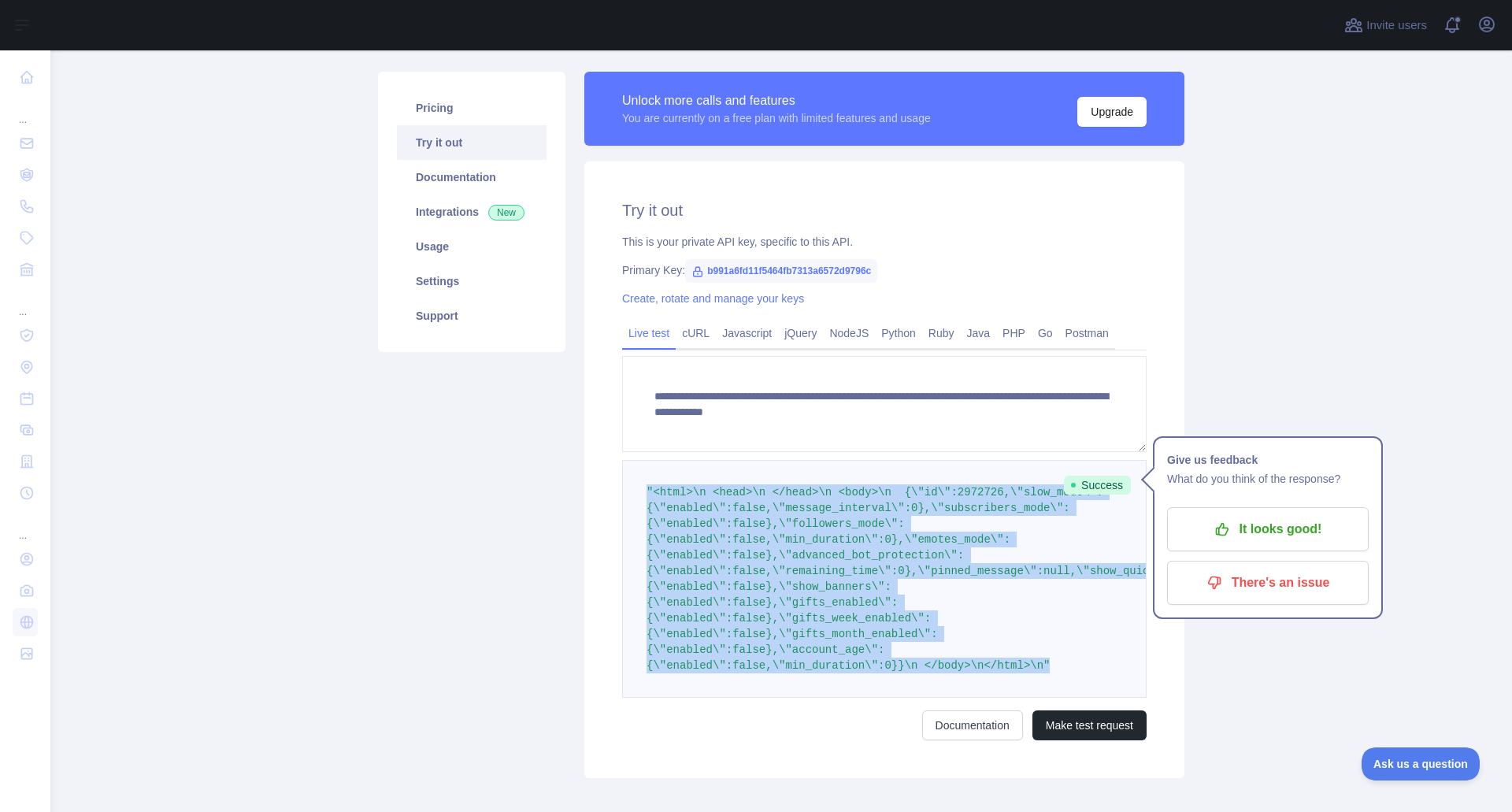
drag, startPoint x: 754, startPoint y: 645, endPoint x: 643, endPoint y: 486, distance: 193.9
click at [639, 493] on pre ""<html>\n <head>\n </head>\n <body>\n {\"id\":2972726,\"slow_mode\":{\"enabled\…" at bounding box center [884, 579] width 525 height 238
copy span ""<html>\n <head>\n </head>\n <body>\n {\"id\":2972726,\"slow_mode\":{\"enabled\…"
click at [442, 244] on link "Usage" at bounding box center [471, 246] width 150 height 34
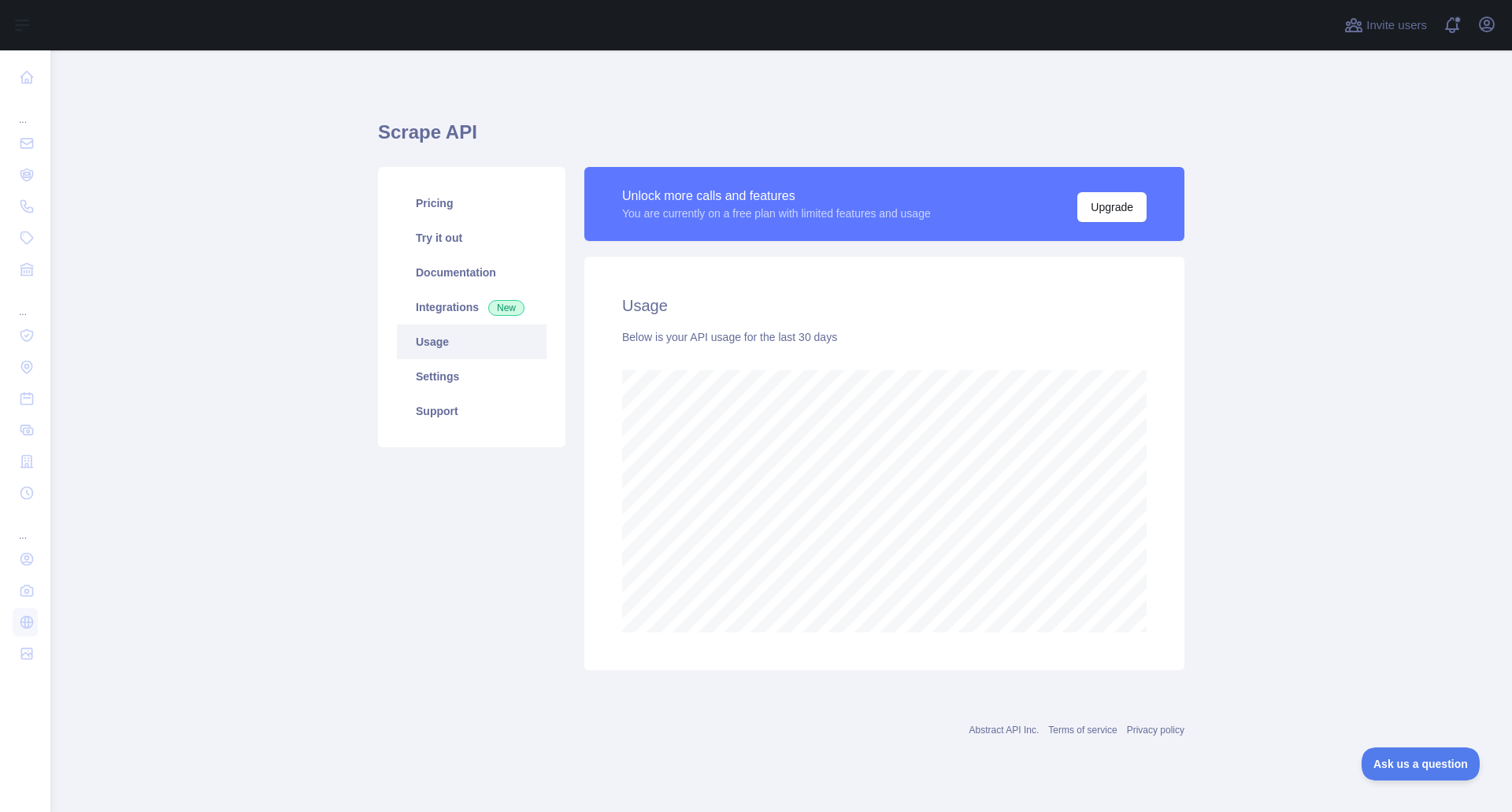
scroll to position [762, 1461]
click at [430, 305] on link "Integrations New" at bounding box center [471, 306] width 150 height 34
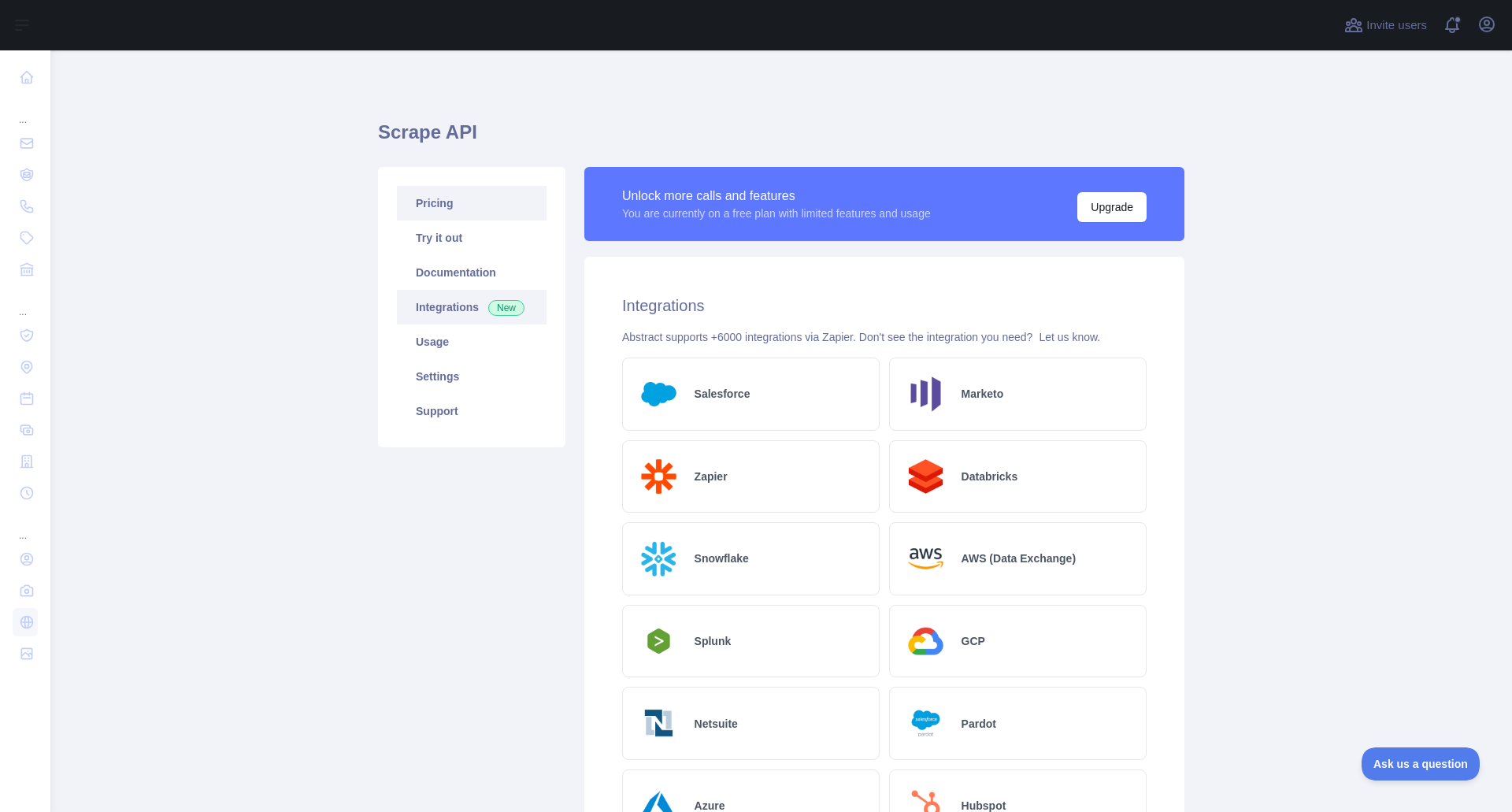
click at [441, 208] on link "Pricing" at bounding box center [471, 203] width 150 height 34
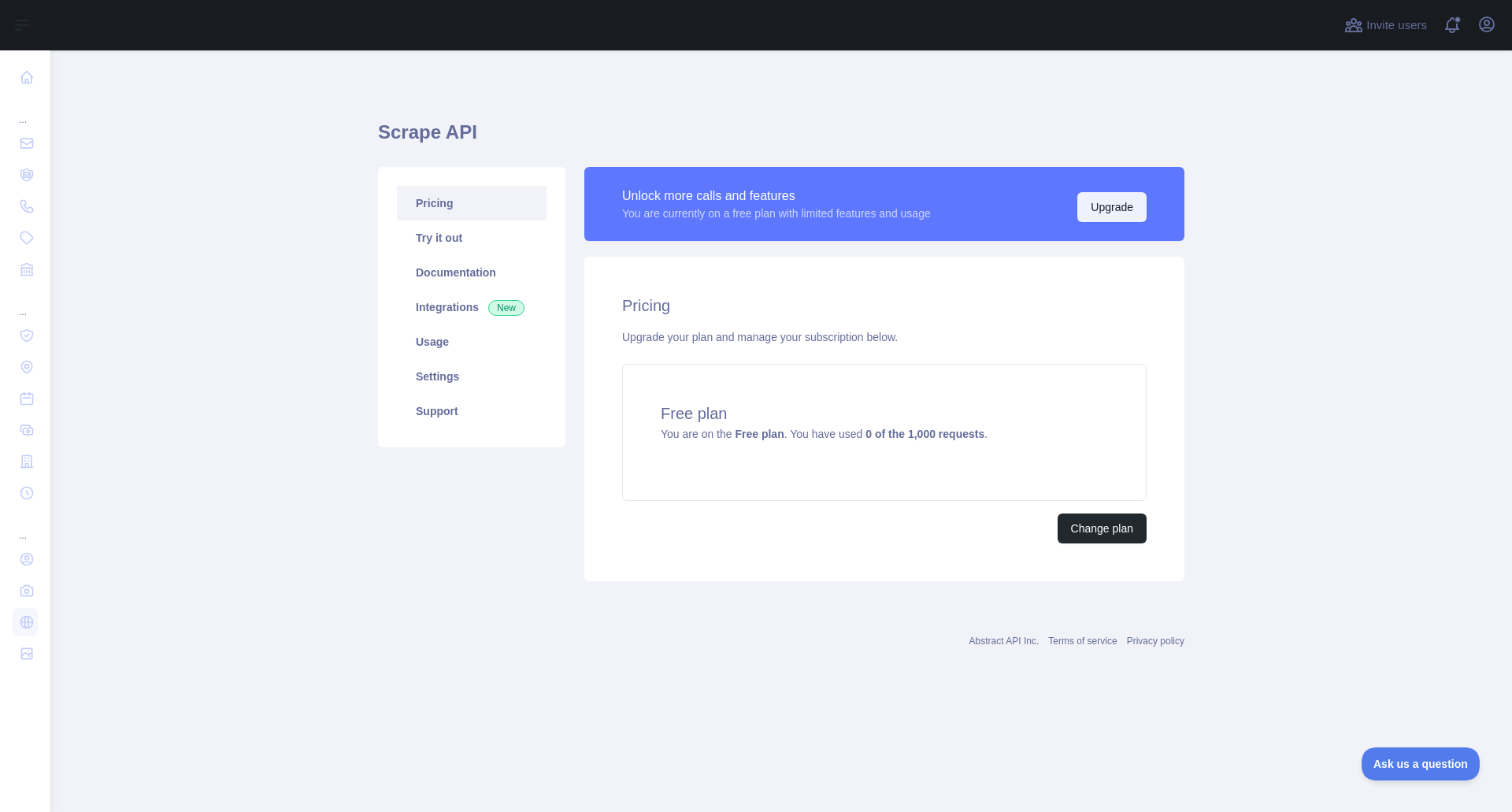
click at [1101, 218] on button "Upgrade" at bounding box center [1111, 208] width 69 height 30
click at [437, 342] on link "Usage" at bounding box center [471, 342] width 150 height 34
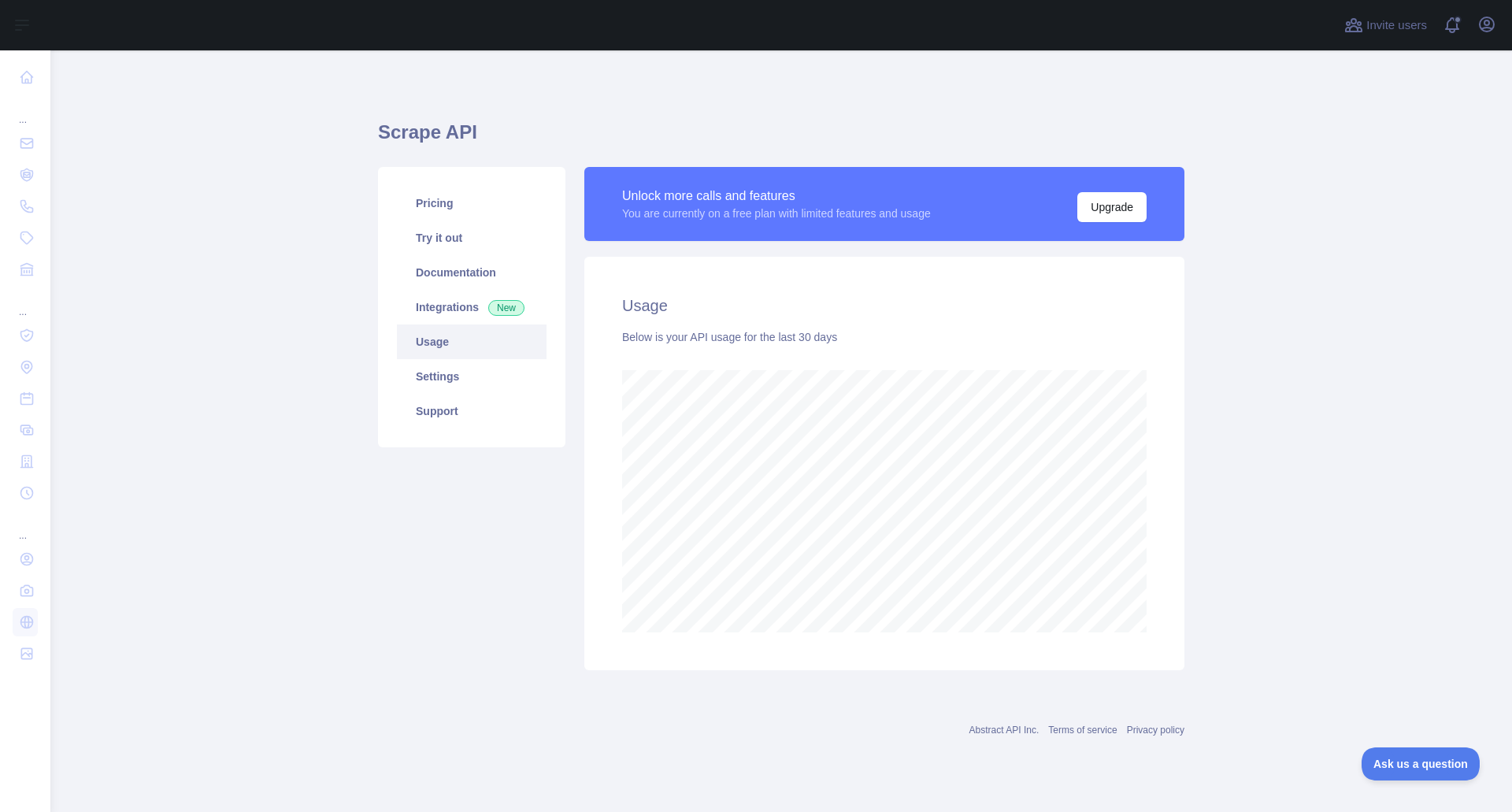
scroll to position [762, 1461]
click at [438, 195] on link "Pricing" at bounding box center [471, 203] width 150 height 34
